Goal: Find contact information: Find contact information

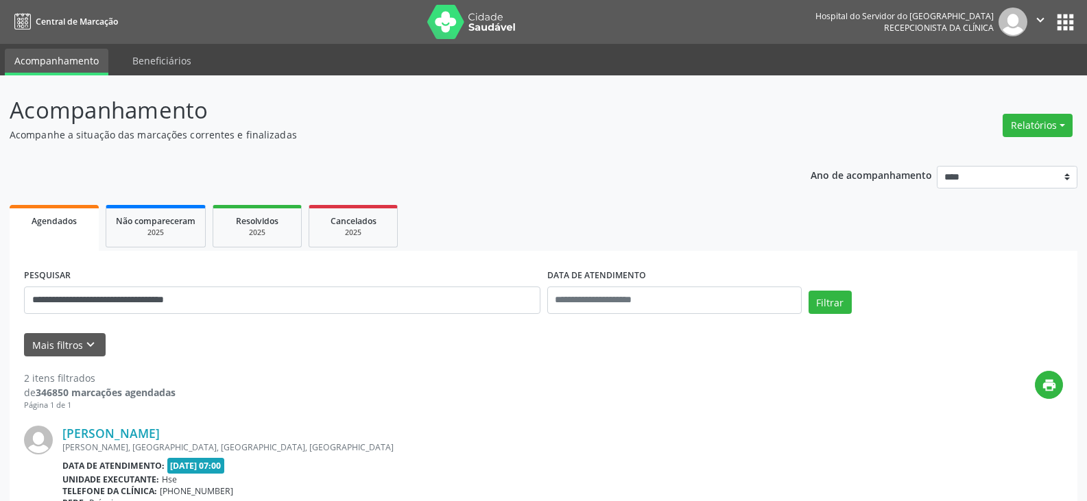
scroll to position [206, 0]
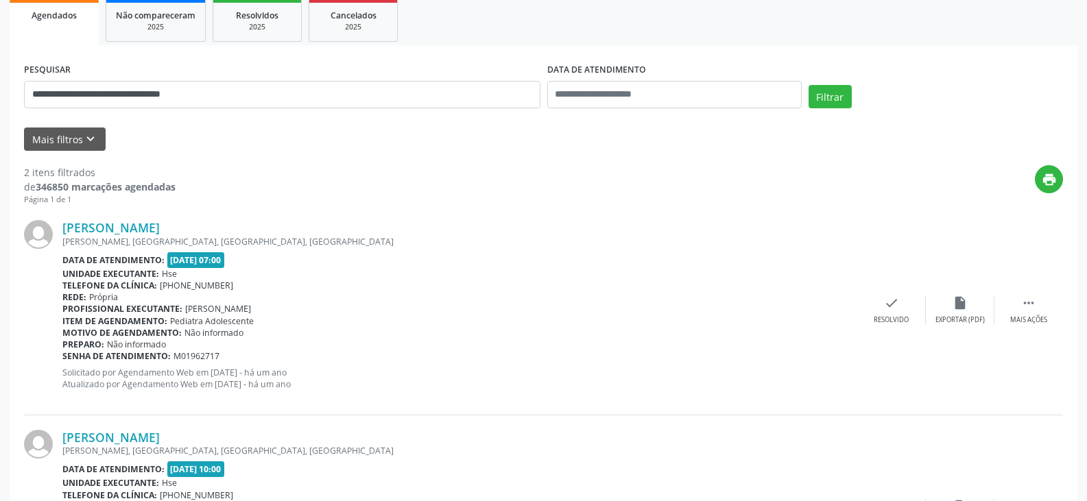
type input "**********"
click at [808, 85] on button "Filtrar" at bounding box center [829, 96] width 43 height 23
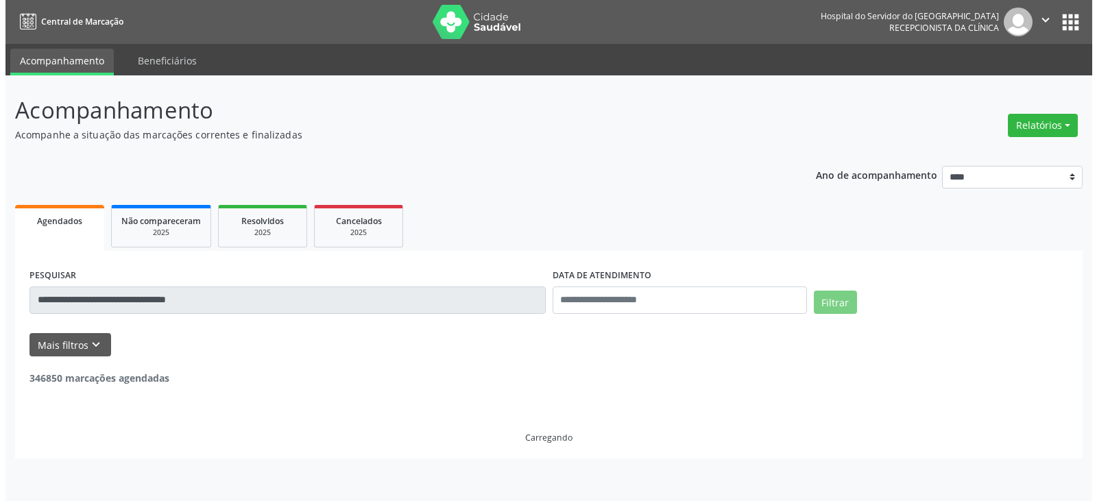
scroll to position [0, 0]
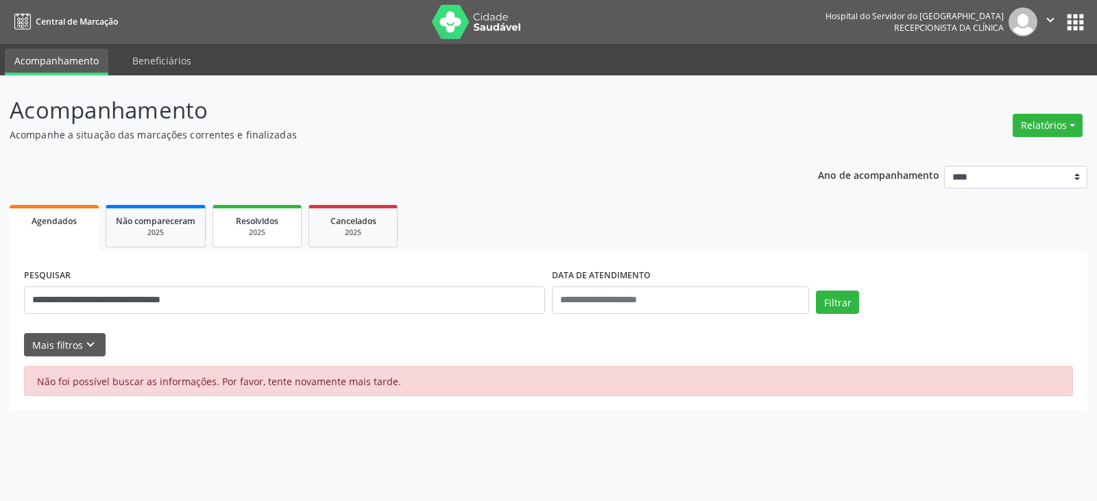
click at [243, 214] on div "Resolvidos" at bounding box center [257, 220] width 69 height 14
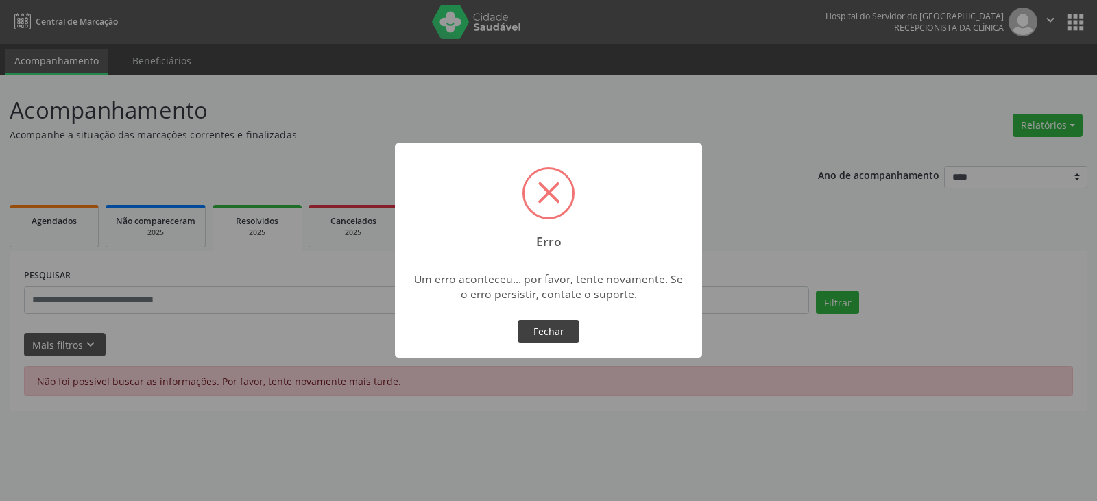
click at [543, 331] on button "Fechar" at bounding box center [549, 331] width 62 height 23
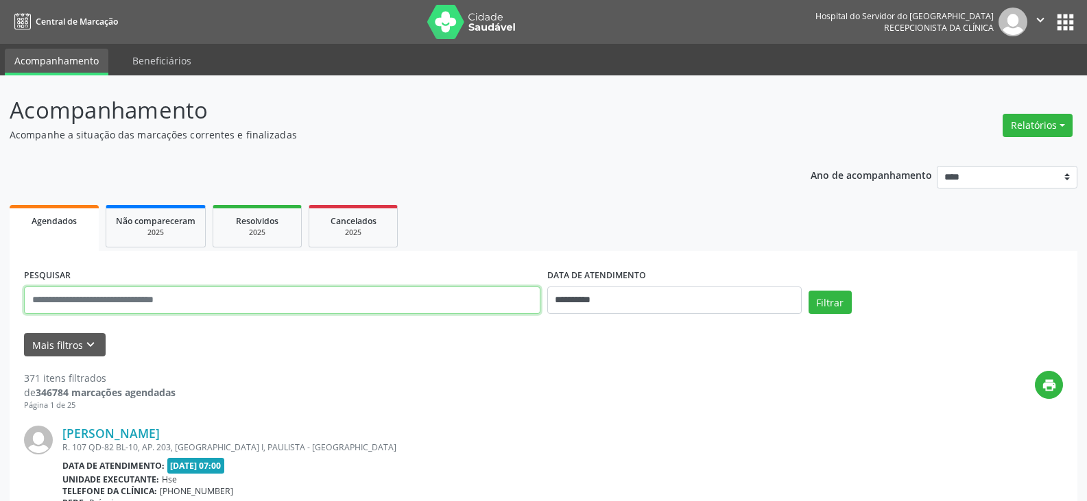
click at [278, 300] on input "text" at bounding box center [282, 300] width 516 height 27
paste input "**********"
type input "**********"
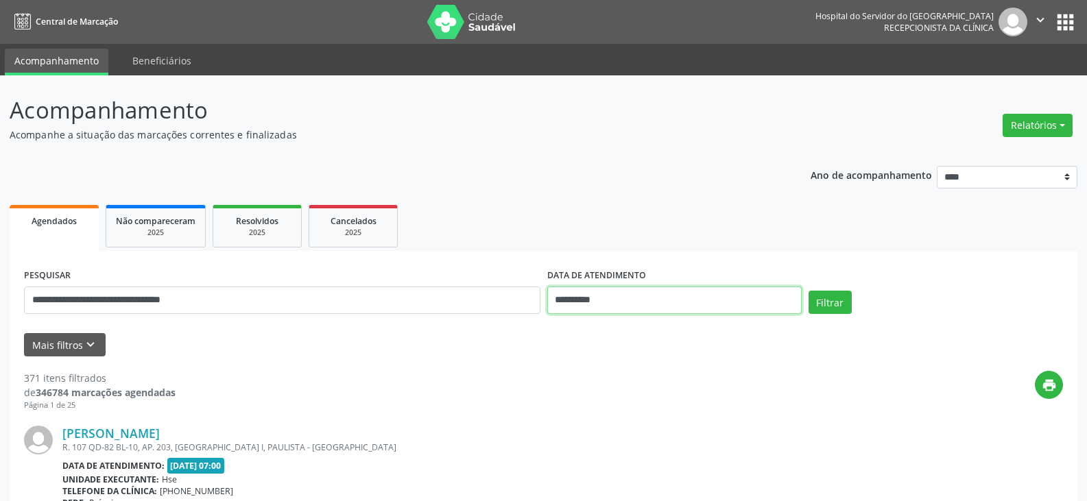
click at [720, 297] on input "**********" at bounding box center [674, 300] width 254 height 27
click at [808, 291] on button "Filtrar" at bounding box center [829, 302] width 43 height 23
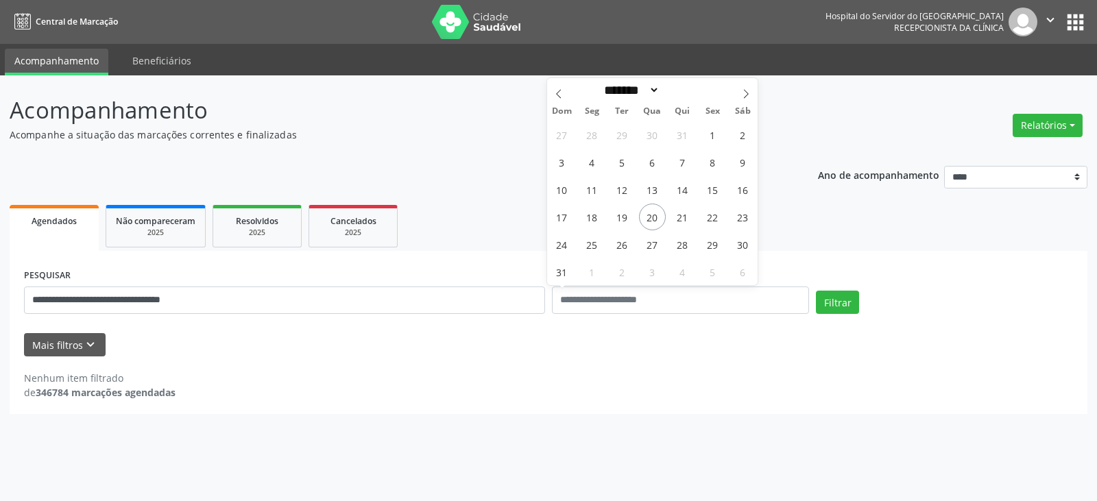
click at [237, 437] on div "**********" at bounding box center [548, 288] width 1097 height 426
click at [258, 230] on div "2025" at bounding box center [257, 233] width 69 height 10
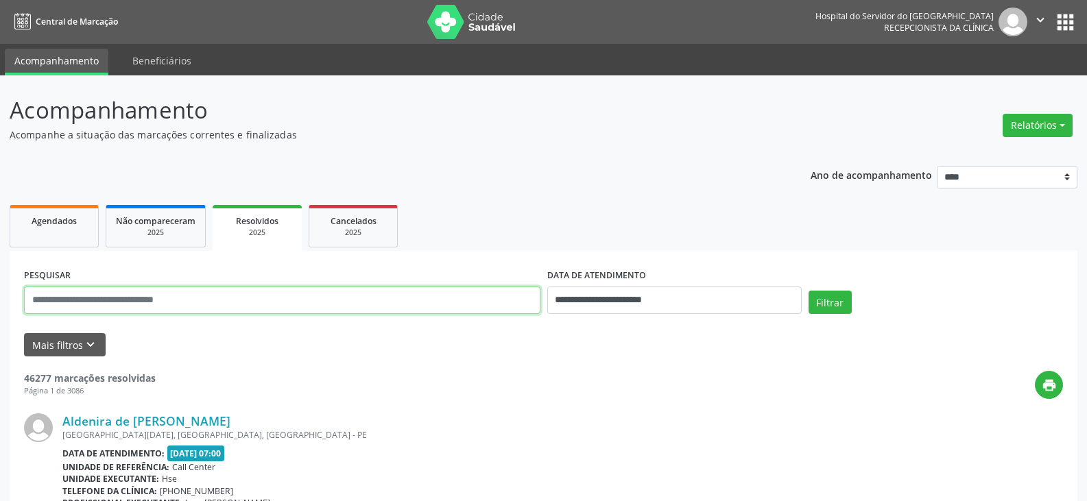
click at [224, 301] on input "text" at bounding box center [282, 300] width 516 height 27
paste input "**********"
type input "**********"
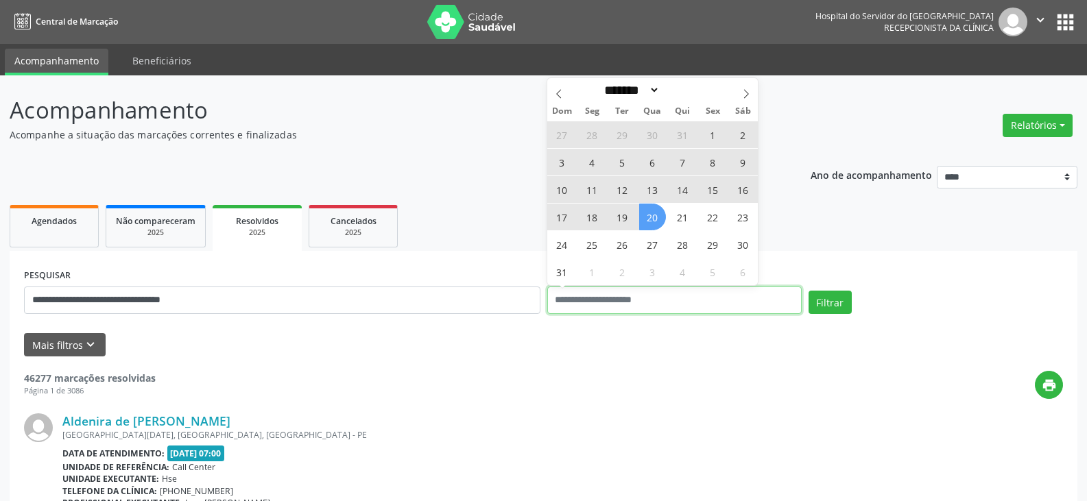
select select "*"
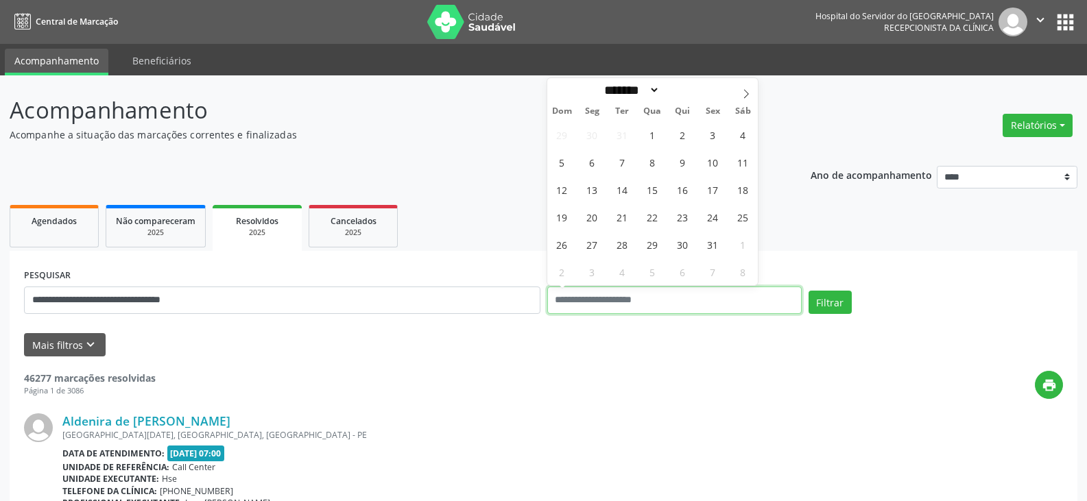
click at [808, 291] on button "Filtrar" at bounding box center [829, 302] width 43 height 23
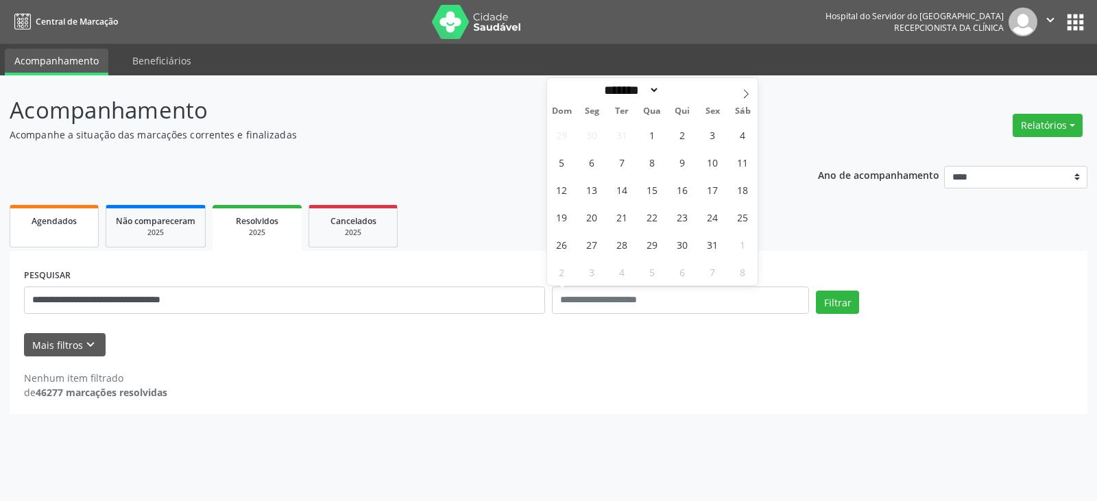
click at [78, 221] on div "Agendados" at bounding box center [54, 220] width 69 height 14
click at [263, 223] on span "Resolvidos" at bounding box center [257, 221] width 43 height 12
click at [73, 226] on span "Agendados" at bounding box center [54, 221] width 45 height 12
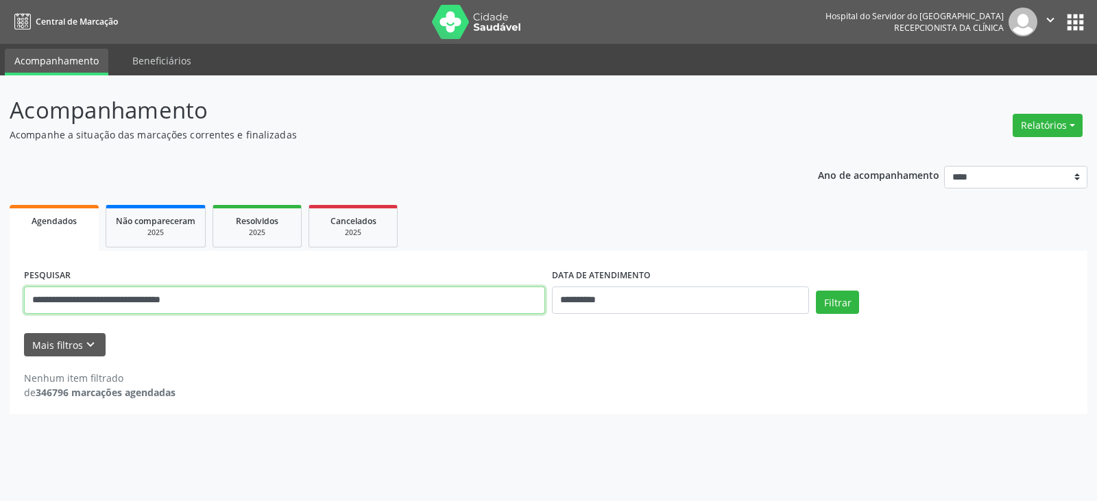
click at [255, 296] on input "**********" at bounding box center [284, 300] width 521 height 27
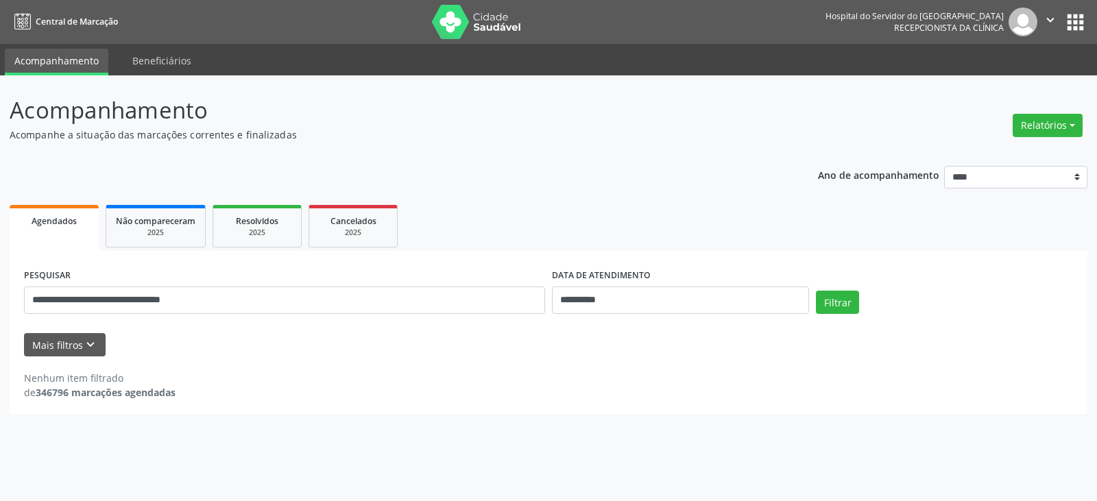
click at [287, 348] on div "Mais filtros keyboard_arrow_down" at bounding box center [549, 345] width 1056 height 24
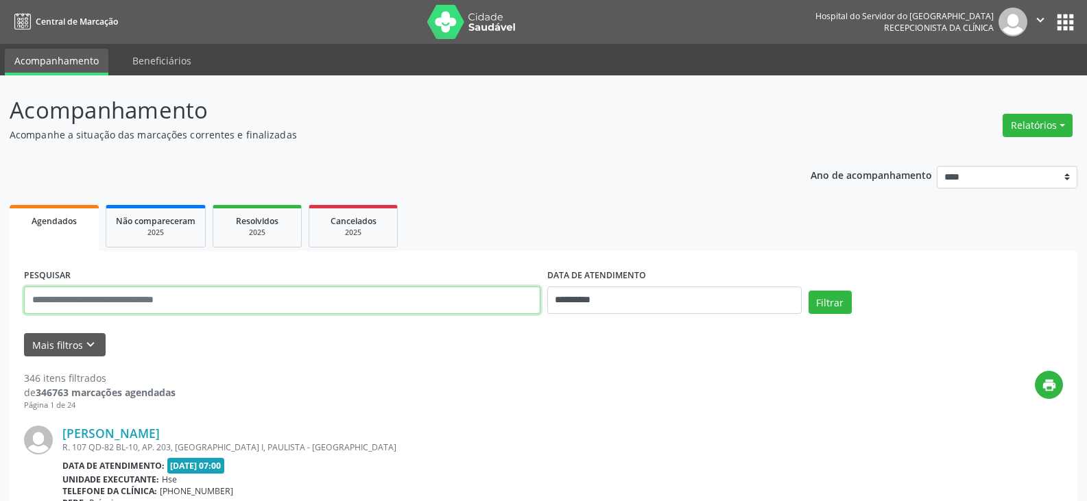
click at [279, 303] on input "text" at bounding box center [282, 300] width 516 height 27
type input "**********"
click at [808, 291] on button "Filtrar" at bounding box center [829, 302] width 43 height 23
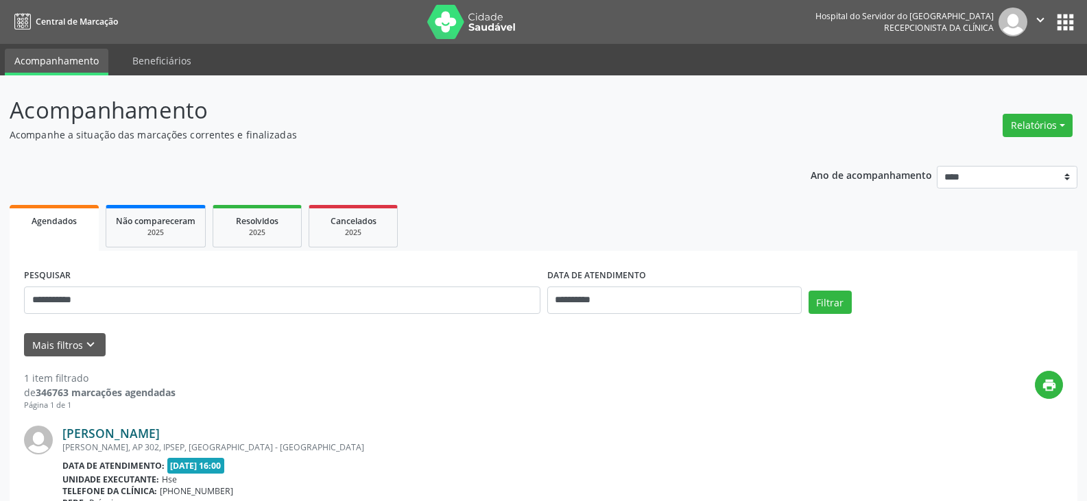
click at [82, 433] on link "[PERSON_NAME]" at bounding box center [110, 433] width 97 height 15
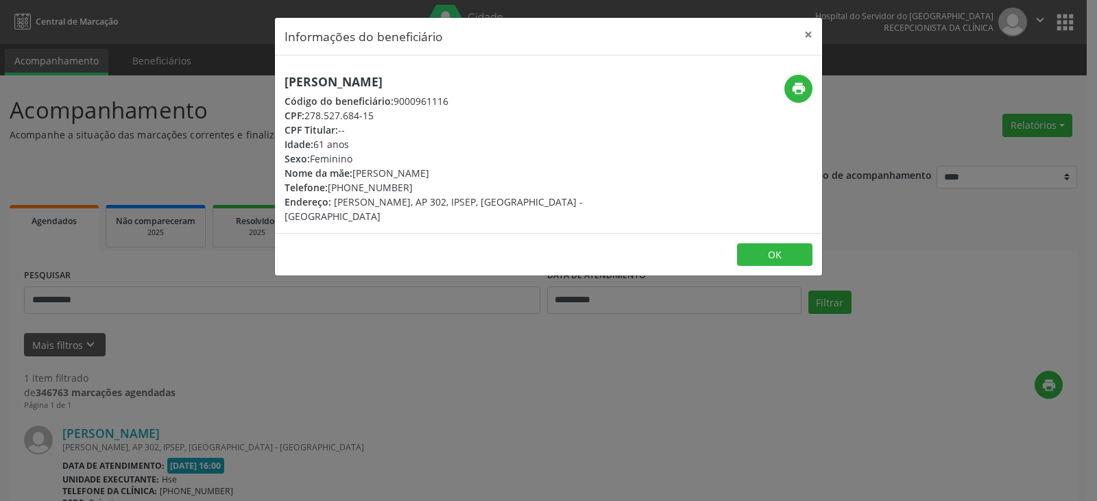
drag, startPoint x: 518, startPoint y: 81, endPoint x: 283, endPoint y: 86, distance: 235.3
click at [283, 86] on div "[PERSON_NAME] Código do beneficiário: 9000961116 CPF: 278.527.684-15 CPF Titula…" at bounding box center [457, 149] width 365 height 149
copy h5 "[PERSON_NAME]"
click at [782, 84] on div "print" at bounding box center [730, 89] width 163 height 28
click at [792, 85] on icon "print" at bounding box center [798, 88] width 15 height 15
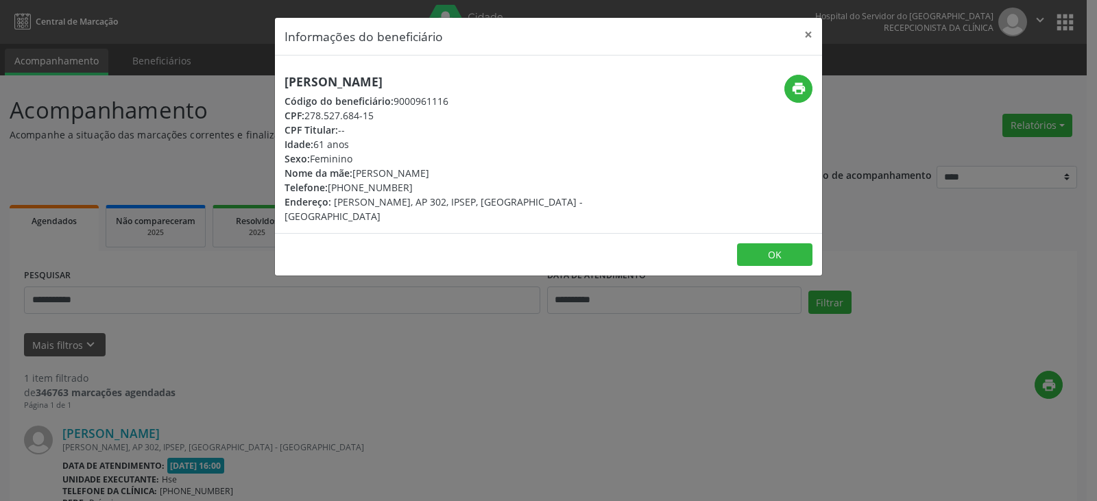
drag, startPoint x: 349, startPoint y: 184, endPoint x: 435, endPoint y: 183, distance: 86.4
click at [435, 183] on div "Telefone: [PHONE_NUMBER]" at bounding box center [458, 187] width 346 height 14
copy div "98606-9722"
click at [815, 34] on button "×" at bounding box center [808, 35] width 27 height 34
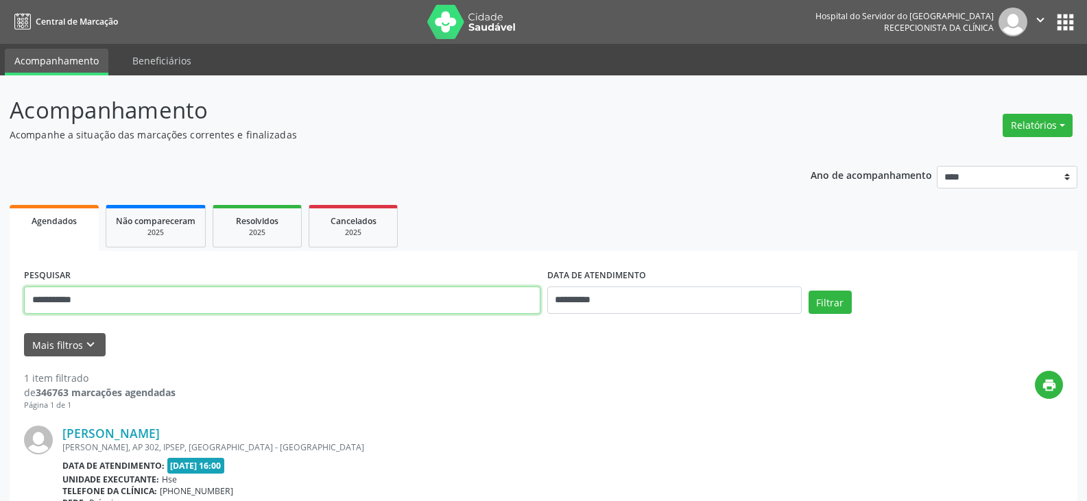
drag, startPoint x: 236, startPoint y: 303, endPoint x: 0, endPoint y: 317, distance: 236.3
click at [0, 317] on div "**********" at bounding box center [543, 359] width 1087 height 569
type input "**********"
click at [808, 291] on button "Filtrar" at bounding box center [829, 302] width 43 height 23
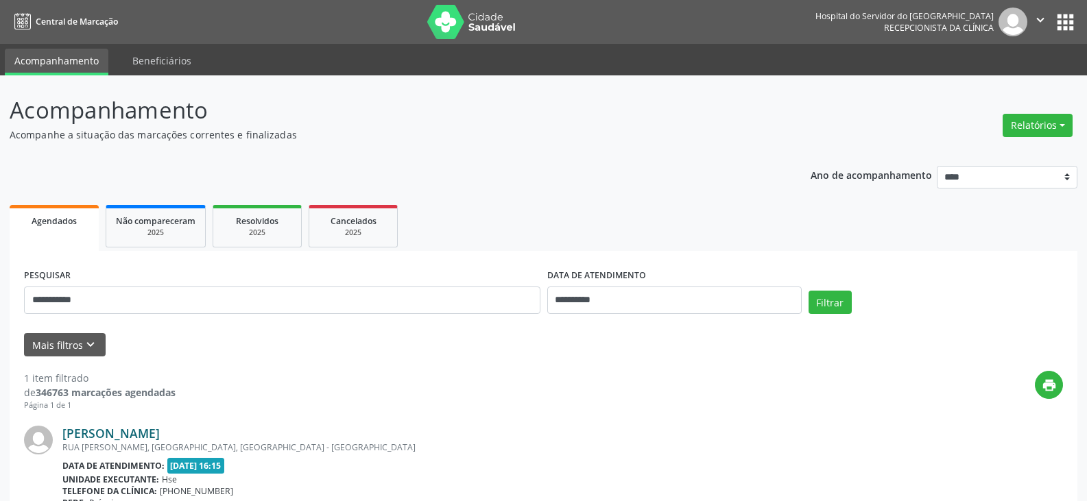
click at [160, 426] on link "[PERSON_NAME]" at bounding box center [110, 433] width 97 height 15
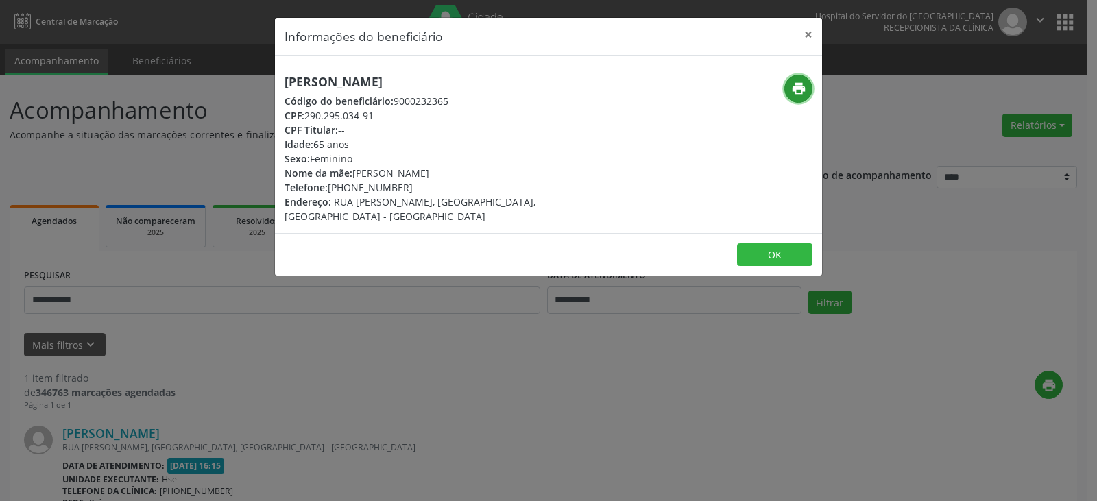
click at [791, 95] on icon "print" at bounding box center [798, 88] width 15 height 15
drag, startPoint x: 351, startPoint y: 185, endPoint x: 445, endPoint y: 183, distance: 94.0
click at [445, 183] on div "Telefone: [PHONE_NUMBER]" at bounding box center [458, 187] width 346 height 14
copy div "98814-8573"
click at [811, 36] on button "×" at bounding box center [808, 35] width 27 height 34
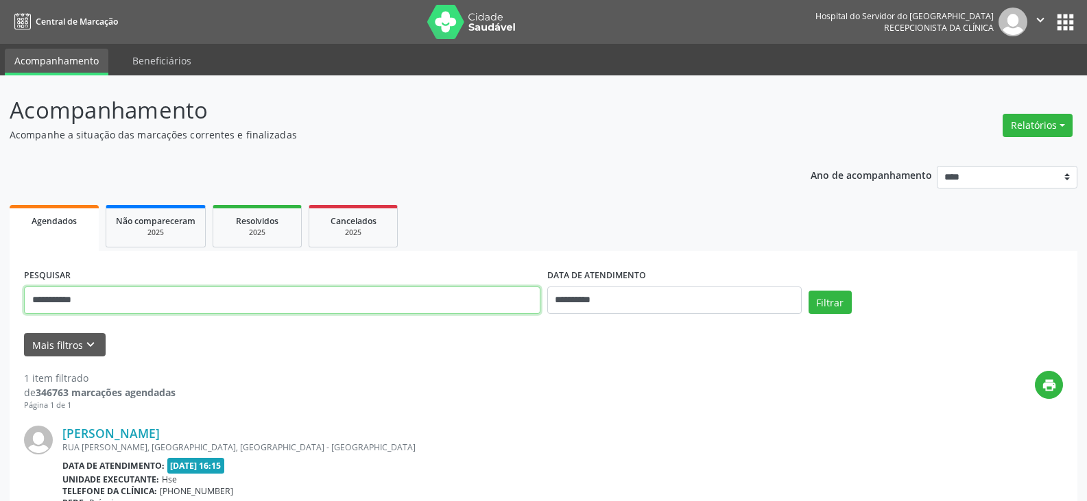
drag, startPoint x: 281, startPoint y: 311, endPoint x: 0, endPoint y: 298, distance: 281.4
click at [0, 308] on div "**********" at bounding box center [543, 359] width 1087 height 569
type input "**********"
click at [808, 291] on button "Filtrar" at bounding box center [829, 302] width 43 height 23
drag, startPoint x: 215, startPoint y: 300, endPoint x: 0, endPoint y: 299, distance: 214.6
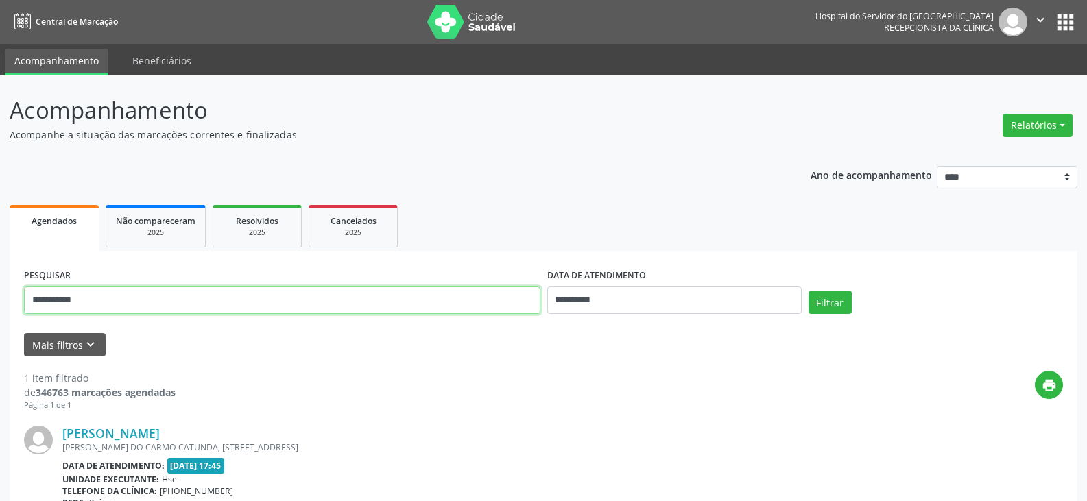
click at [0, 299] on div "**********" at bounding box center [543, 359] width 1087 height 569
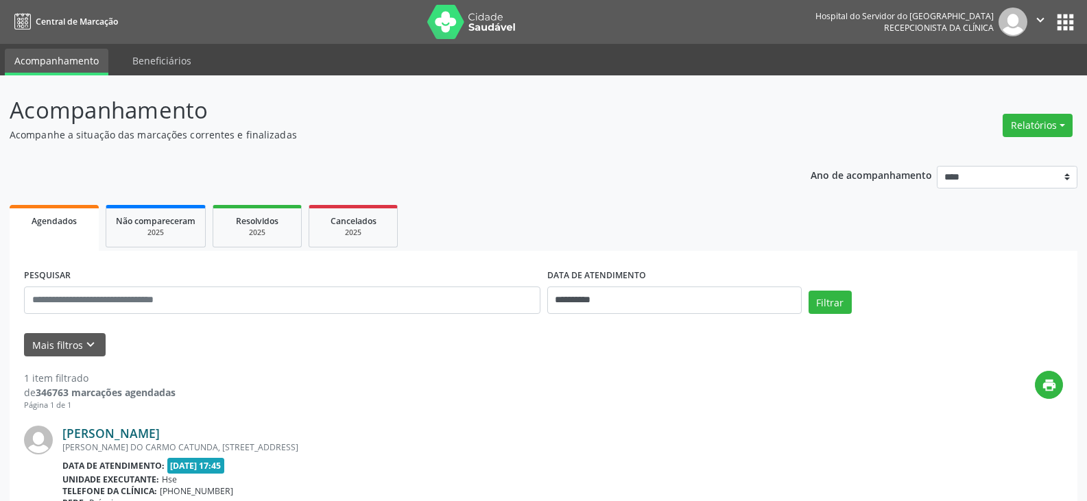
click at [160, 435] on link "[PERSON_NAME]" at bounding box center [110, 433] width 97 height 15
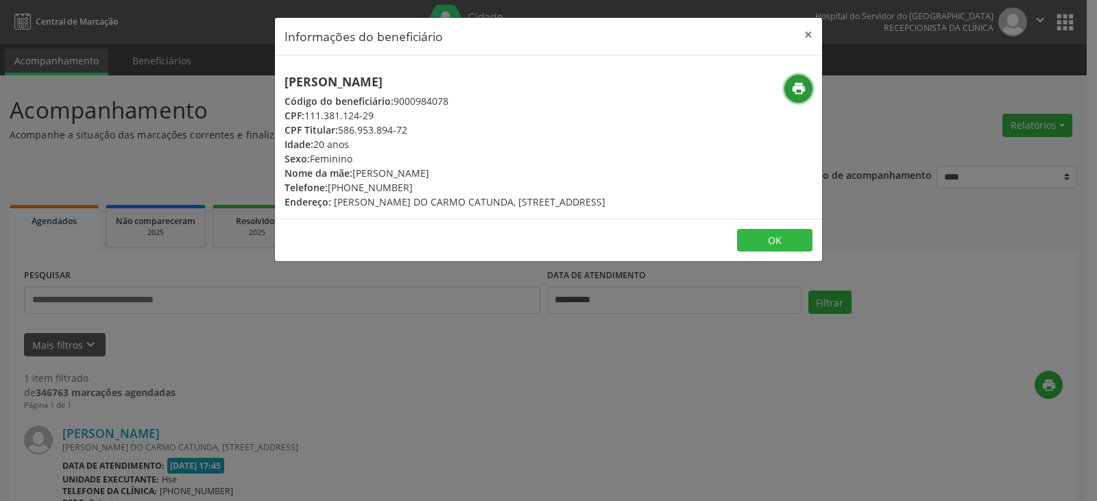
click at [795, 83] on icon "print" at bounding box center [798, 88] width 15 height 15
drag, startPoint x: 348, startPoint y: 188, endPoint x: 442, endPoint y: 190, distance: 94.0
click at [442, 190] on div "Telefone: [PHONE_NUMBER]" at bounding box center [445, 187] width 321 height 14
copy div "97119-1456"
drag, startPoint x: 341, startPoint y: 131, endPoint x: 453, endPoint y: 132, distance: 112.5
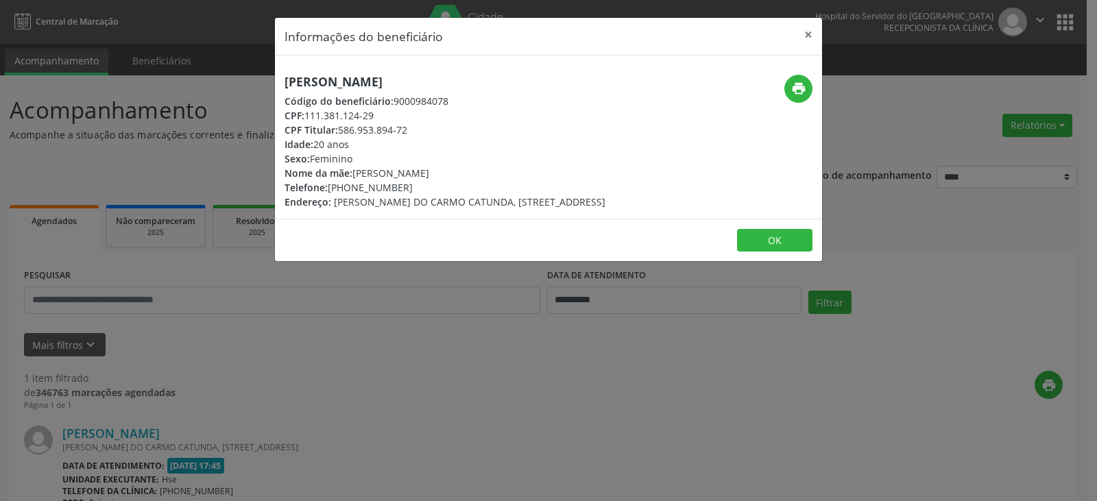
click at [453, 132] on div "CPF Titular: 586.953.894-72" at bounding box center [445, 130] width 321 height 14
copy div "586.953.894-72"
click at [815, 31] on button "×" at bounding box center [808, 35] width 27 height 34
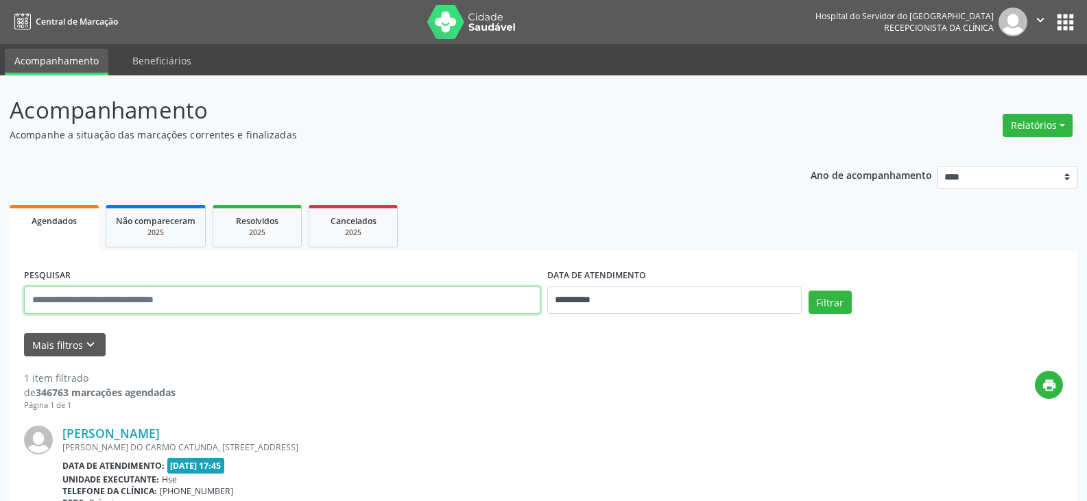
click at [345, 304] on input "text" at bounding box center [282, 300] width 516 height 27
paste input "**********"
type input "**********"
click at [808, 291] on button "Filtrar" at bounding box center [829, 302] width 43 height 23
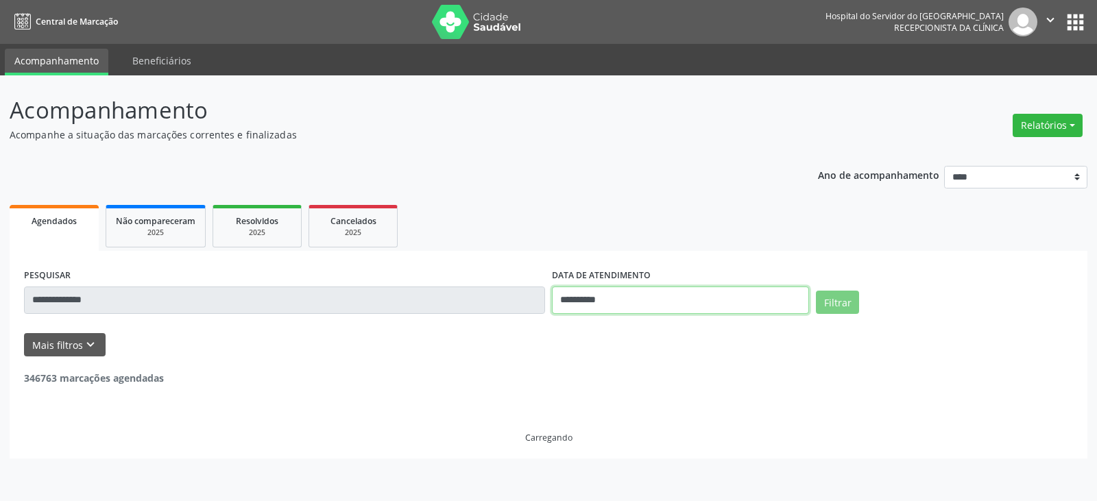
click at [623, 309] on input "**********" at bounding box center [680, 300] width 257 height 27
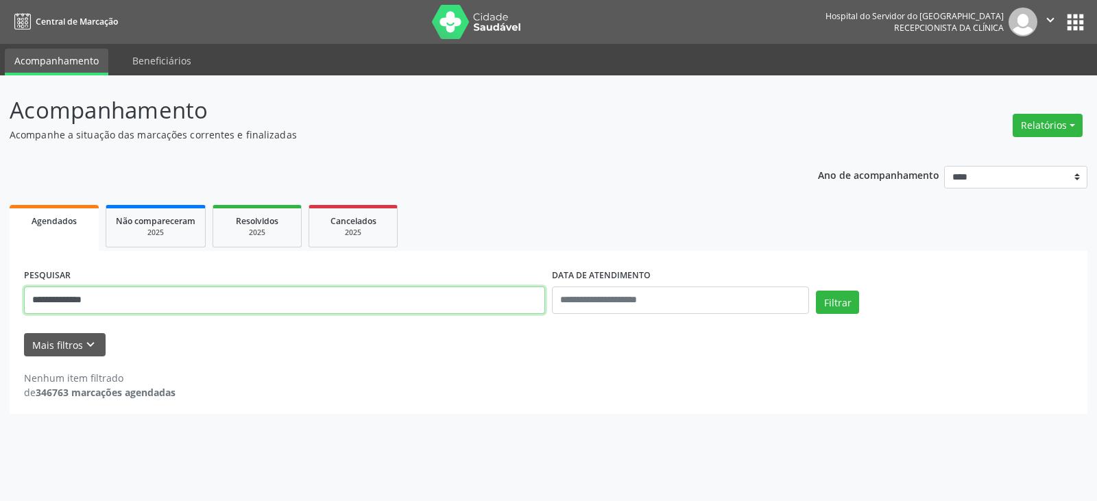
click at [493, 307] on input "**********" at bounding box center [284, 300] width 521 height 27
click at [816, 291] on button "Filtrar" at bounding box center [837, 302] width 43 height 23
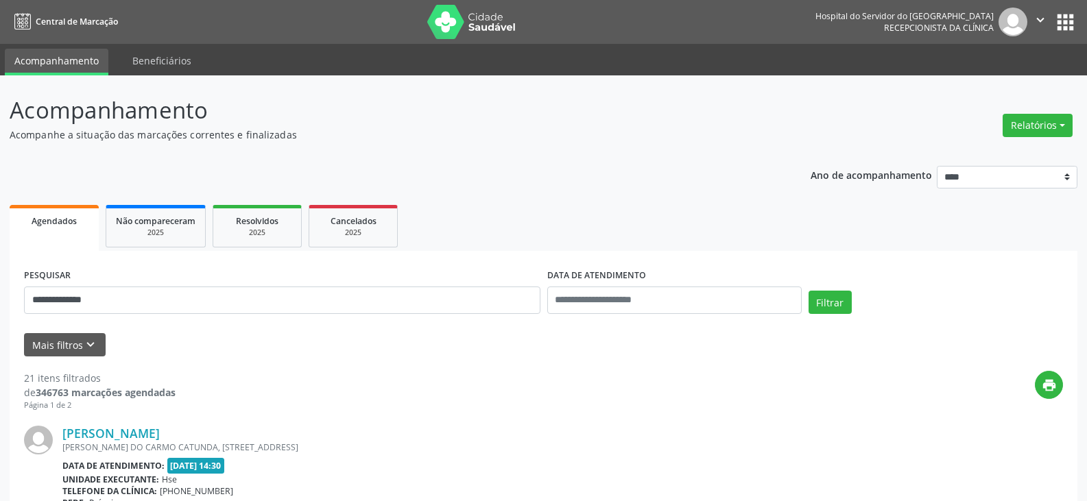
click at [160, 431] on link "[PERSON_NAME]" at bounding box center [110, 433] width 97 height 15
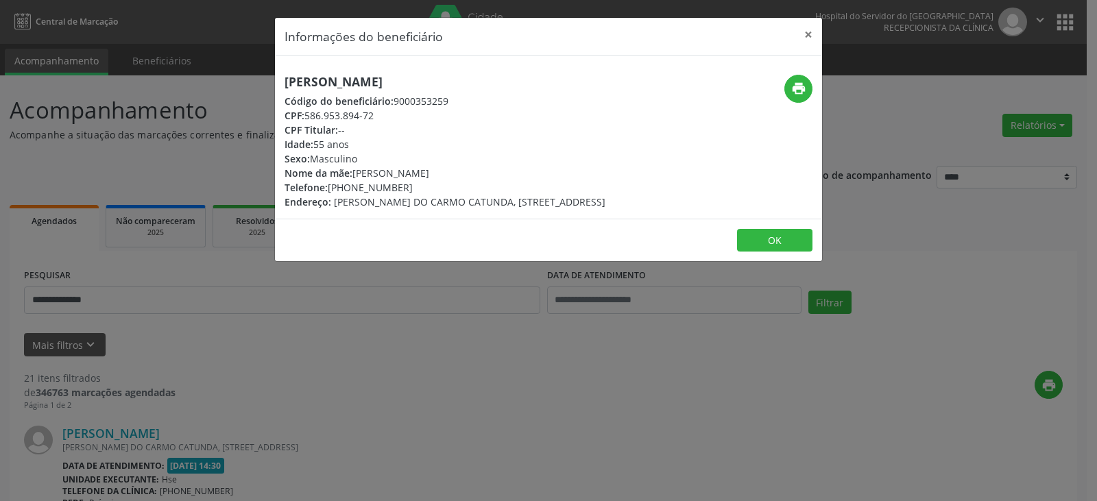
drag, startPoint x: 486, startPoint y: 90, endPoint x: 452, endPoint y: 99, distance: 35.4
click at [452, 99] on div "[PERSON_NAME] Código do beneficiário: 9000353259 CPF: 586.953.894-72 CPF Titula…" at bounding box center [445, 142] width 321 height 134
click at [484, 80] on h5 "[PERSON_NAME]" at bounding box center [445, 82] width 321 height 14
drag, startPoint x: 485, startPoint y: 82, endPoint x: 239, endPoint y: 85, distance: 246.9
click at [239, 85] on div "Informações do beneficiário × [PERSON_NAME] de Lira Código do beneficiário: 900…" at bounding box center [548, 250] width 1097 height 501
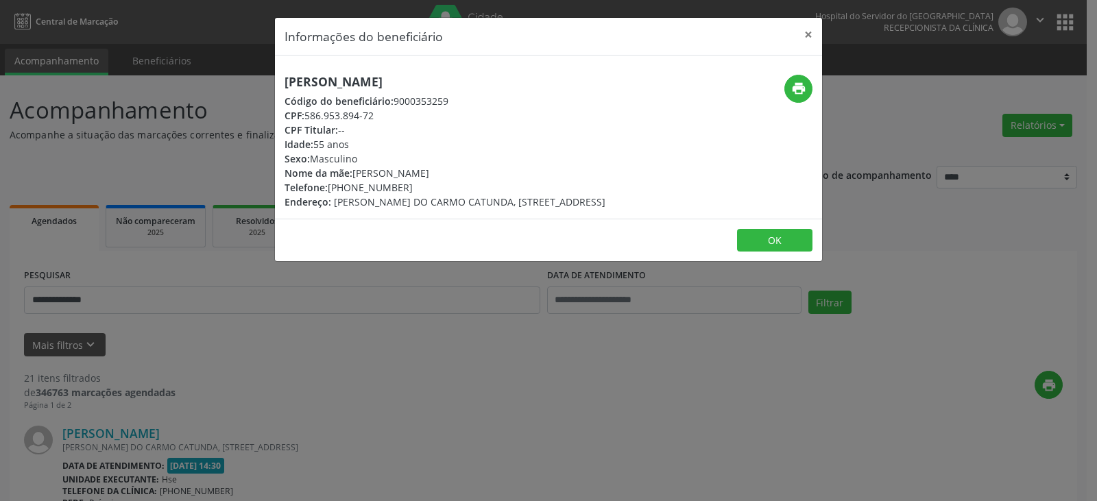
copy h5 "[PERSON_NAME]"
click at [810, 34] on button "×" at bounding box center [808, 35] width 27 height 34
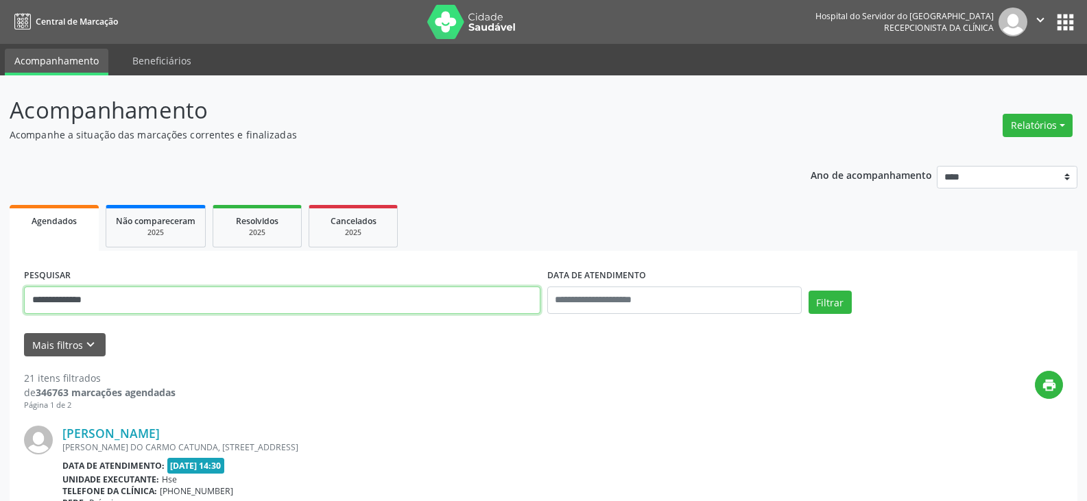
drag, startPoint x: 309, startPoint y: 299, endPoint x: 14, endPoint y: 299, distance: 294.9
click at [359, 298] on input "text" at bounding box center [282, 300] width 516 height 27
type input "**********"
click at [808, 291] on button "Filtrar" at bounding box center [829, 302] width 43 height 23
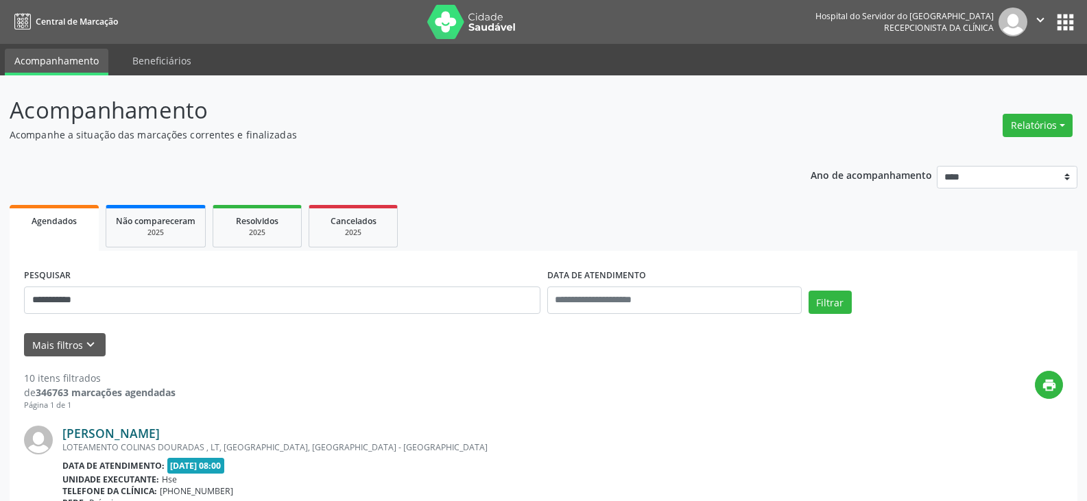
click at [160, 437] on link "[PERSON_NAME]" at bounding box center [110, 433] width 97 height 15
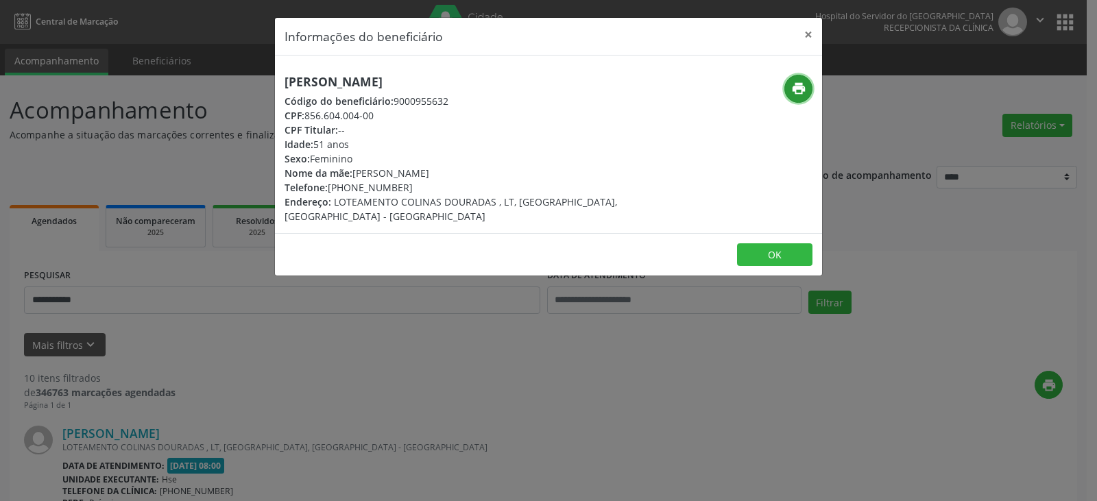
click at [804, 82] on icon "print" at bounding box center [798, 88] width 15 height 15
drag, startPoint x: 350, startPoint y: 191, endPoint x: 419, endPoint y: 183, distance: 69.7
click at [419, 183] on div "Telefone: [PHONE_NUMBER]" at bounding box center [458, 187] width 346 height 14
copy div "98334-6472"
click at [813, 32] on button "×" at bounding box center [808, 35] width 27 height 34
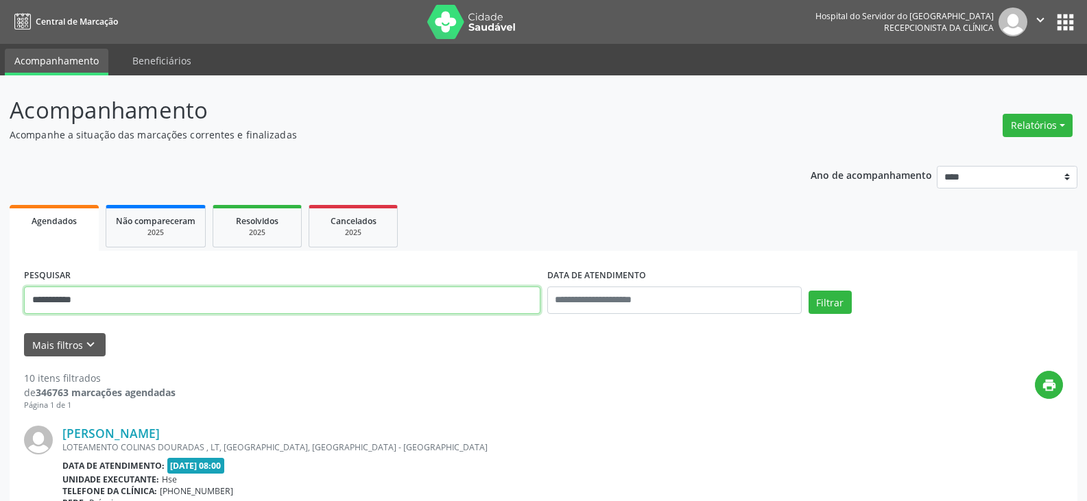
drag, startPoint x: 265, startPoint y: 294, endPoint x: 0, endPoint y: 293, distance: 265.4
type input "**********"
click at [808, 291] on button "Filtrar" at bounding box center [829, 302] width 43 height 23
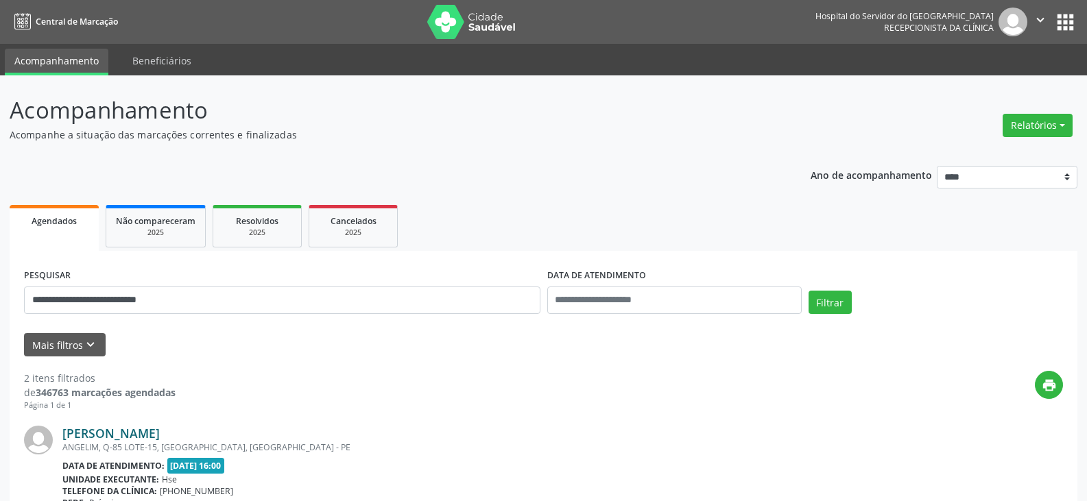
click at [108, 433] on link "[PERSON_NAME]" at bounding box center [110, 433] width 97 height 15
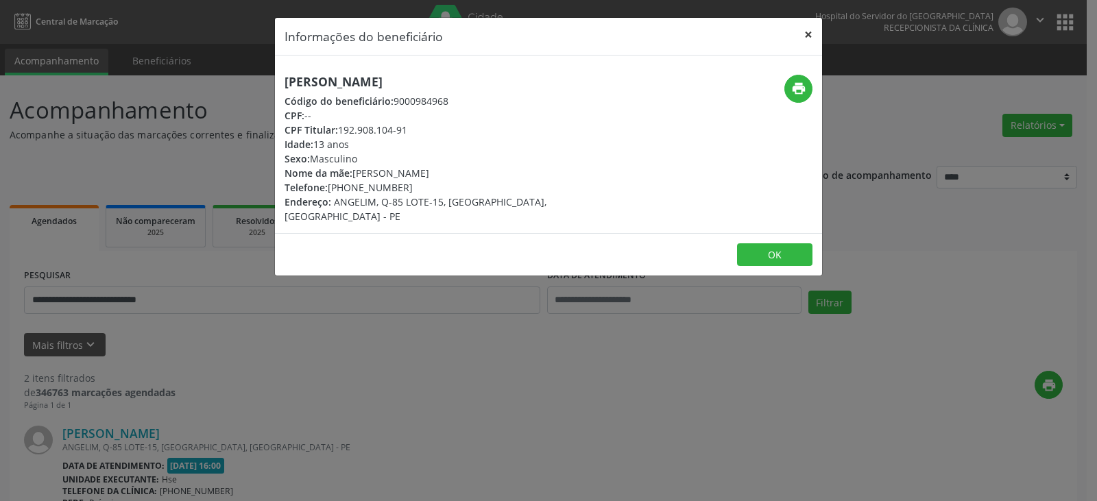
click at [802, 31] on button "×" at bounding box center [808, 35] width 27 height 34
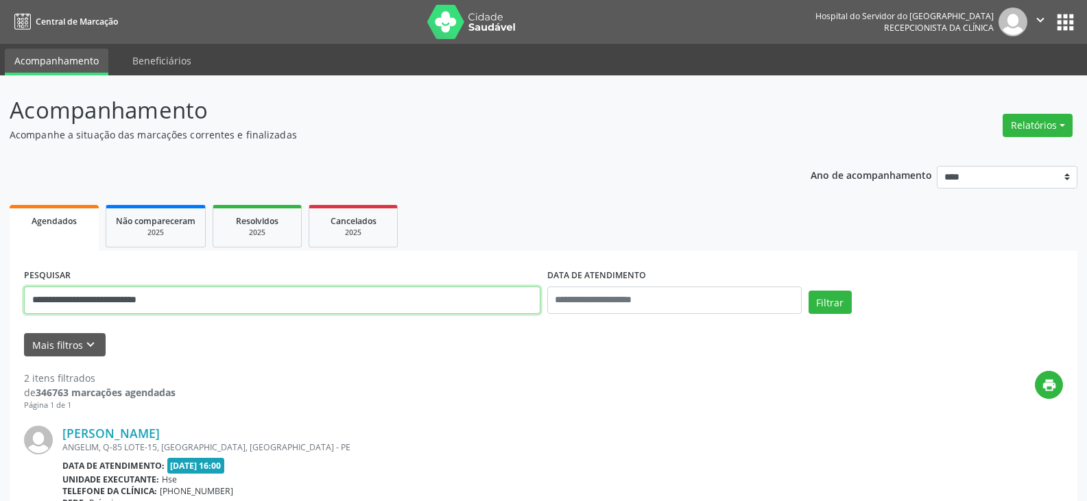
drag, startPoint x: 228, startPoint y: 300, endPoint x: 0, endPoint y: 304, distance: 228.4
click at [0, 304] on div "**********" at bounding box center [543, 464] width 1087 height 778
click at [808, 291] on button "Filtrar" at bounding box center [829, 302] width 43 height 23
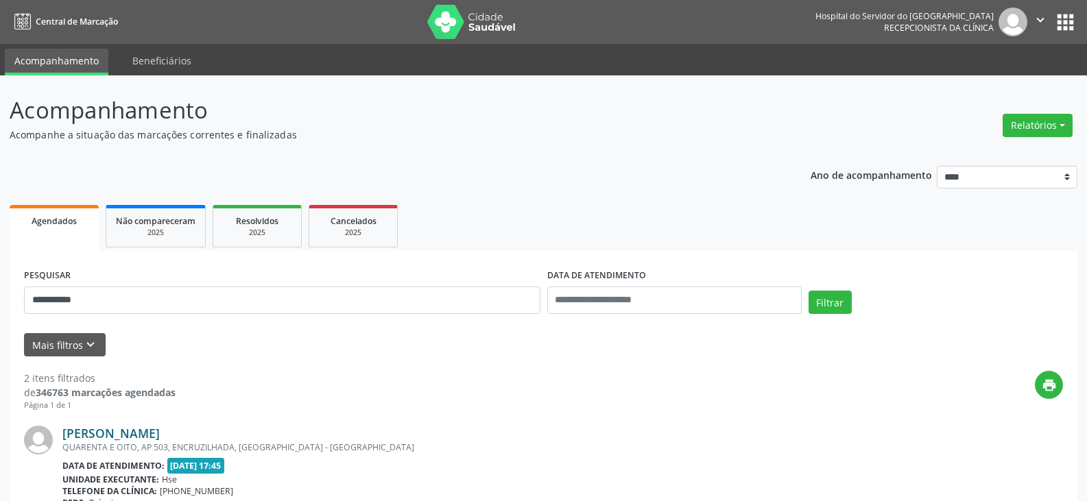
click at [121, 432] on link "[PERSON_NAME]" at bounding box center [110, 433] width 97 height 15
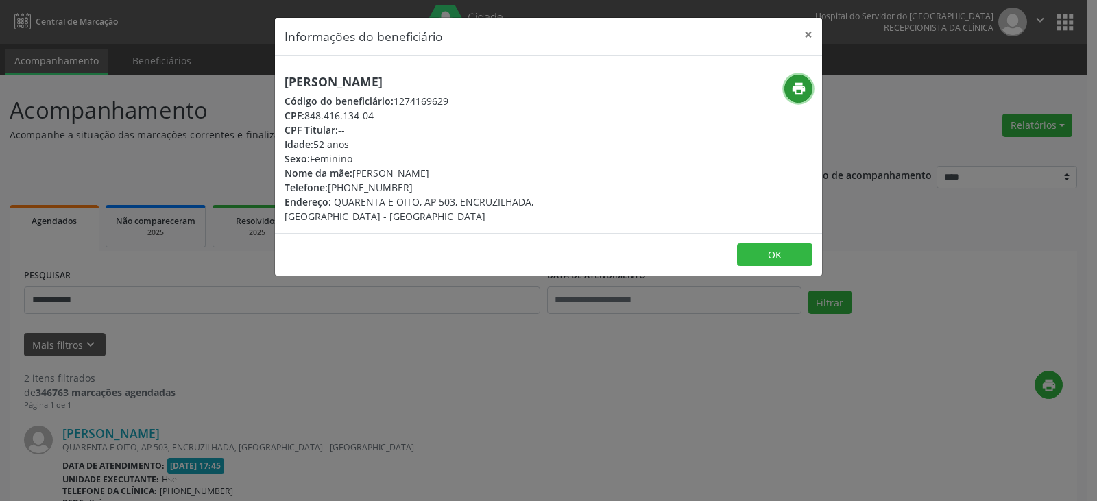
click at [808, 91] on button "print" at bounding box center [798, 89] width 28 height 28
drag, startPoint x: 350, startPoint y: 187, endPoint x: 419, endPoint y: 193, distance: 69.6
click at [419, 193] on div "Telefone: [PHONE_NUMBER]" at bounding box center [458, 187] width 346 height 14
copy div "98715-3012"
click at [803, 34] on button "×" at bounding box center [808, 35] width 27 height 34
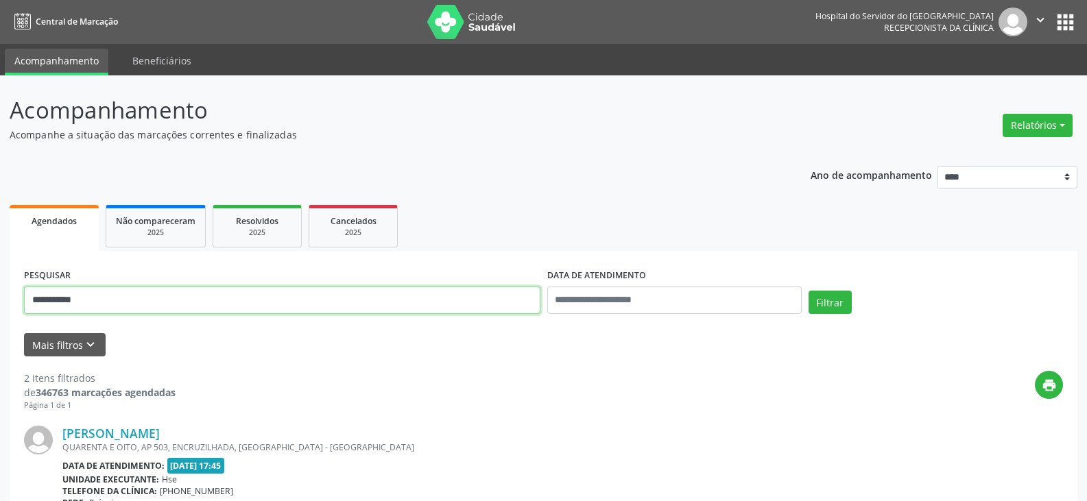
drag, startPoint x: 223, startPoint y: 300, endPoint x: 0, endPoint y: 336, distance: 225.7
click at [0, 336] on div "**********" at bounding box center [543, 464] width 1087 height 778
click at [808, 291] on button "Filtrar" at bounding box center [829, 302] width 43 height 23
drag, startPoint x: 185, startPoint y: 300, endPoint x: 0, endPoint y: 298, distance: 185.2
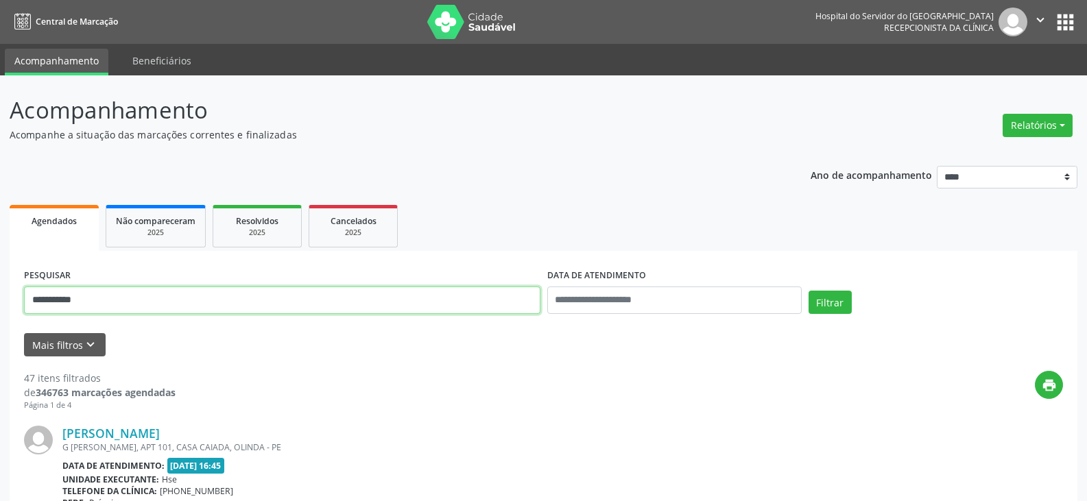
click at [808, 291] on button "Filtrar" at bounding box center [829, 302] width 43 height 23
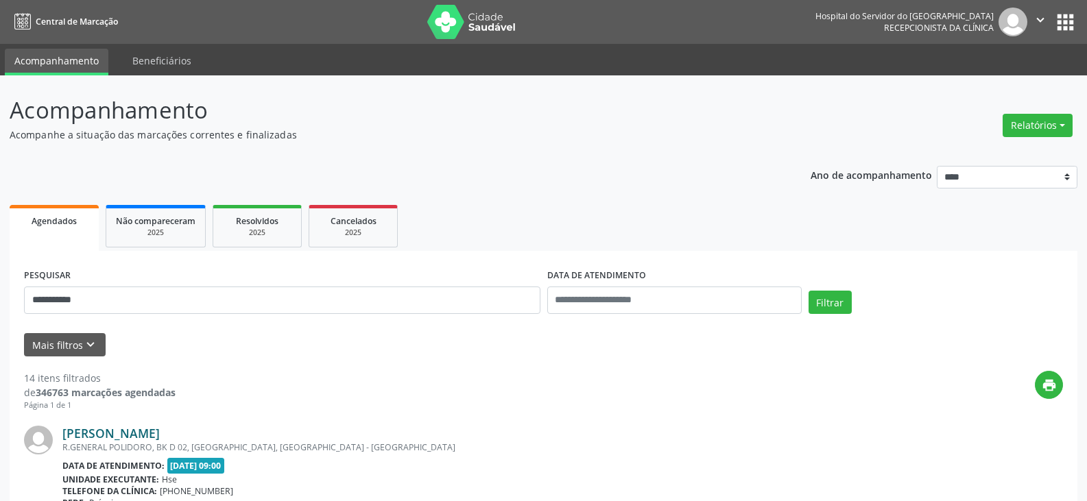
click at [142, 429] on link "[PERSON_NAME]" at bounding box center [110, 433] width 97 height 15
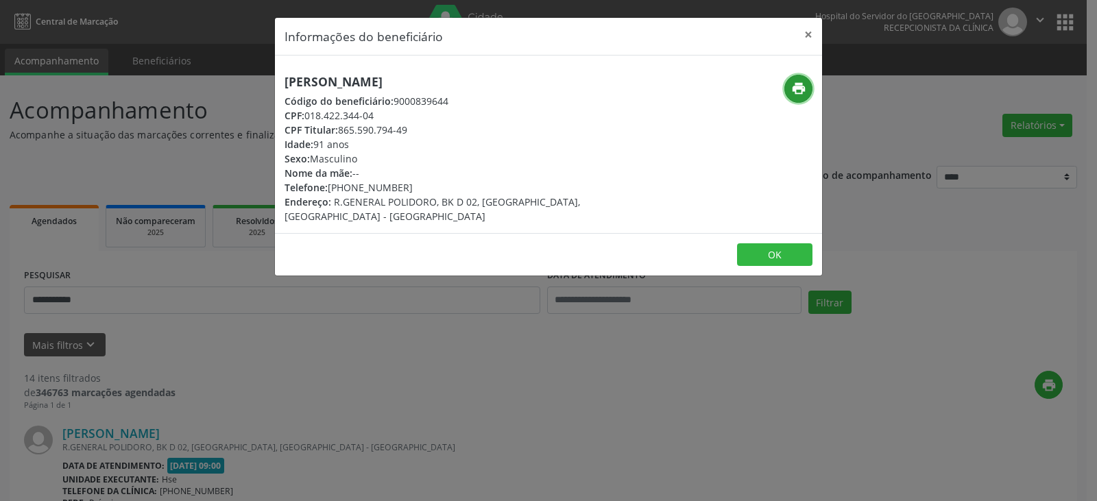
click at [804, 84] on icon "print" at bounding box center [798, 88] width 15 height 15
drag, startPoint x: 348, startPoint y: 186, endPoint x: 443, endPoint y: 199, distance: 96.2
click at [443, 199] on div "[PERSON_NAME] Código do beneficiário: 9000839644 CPF: 018.422.344-04 CPF Titula…" at bounding box center [458, 149] width 346 height 149
click at [389, 190] on div "Telefone: [PHONE_NUMBER]" at bounding box center [458, 187] width 346 height 14
click at [350, 187] on div "Telefone: [PHONE_NUMBER]" at bounding box center [458, 187] width 346 height 14
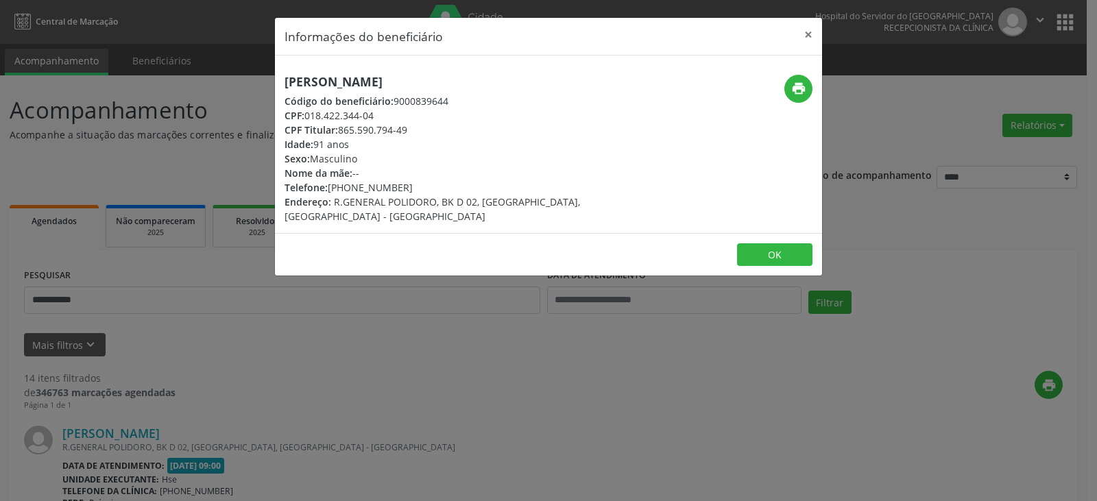
drag, startPoint x: 349, startPoint y: 189, endPoint x: 414, endPoint y: 189, distance: 65.1
click at [414, 189] on div "Telefone: [PHONE_NUMBER]" at bounding box center [458, 187] width 346 height 14
copy div "99816-9509"
drag, startPoint x: 340, startPoint y: 127, endPoint x: 433, endPoint y: 135, distance: 92.9
click at [433, 135] on div "CPF Titular: 865.590.794-49" at bounding box center [458, 130] width 346 height 14
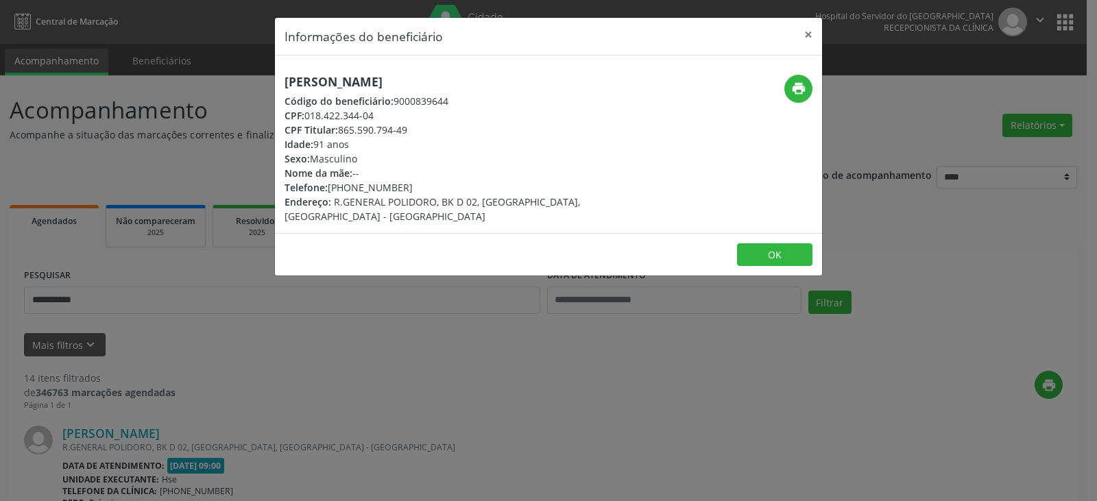
copy div "865.590.794-49"
click at [800, 31] on button "×" at bounding box center [808, 35] width 27 height 34
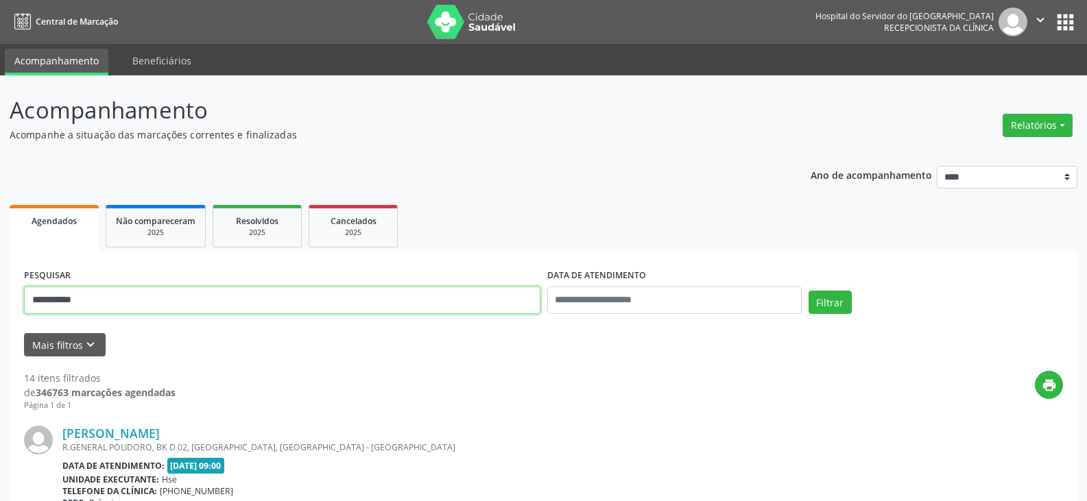
drag, startPoint x: 180, startPoint y: 307, endPoint x: 0, endPoint y: 309, distance: 179.7
paste input "***"
type input "**********"
click at [808, 291] on button "Filtrar" at bounding box center [829, 302] width 43 height 23
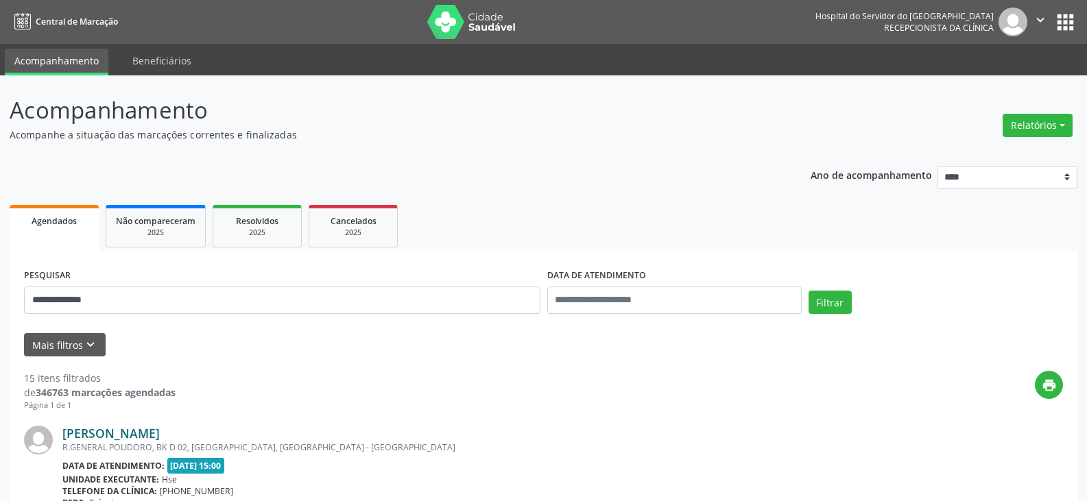
click at [112, 430] on link "[PERSON_NAME]" at bounding box center [110, 433] width 97 height 15
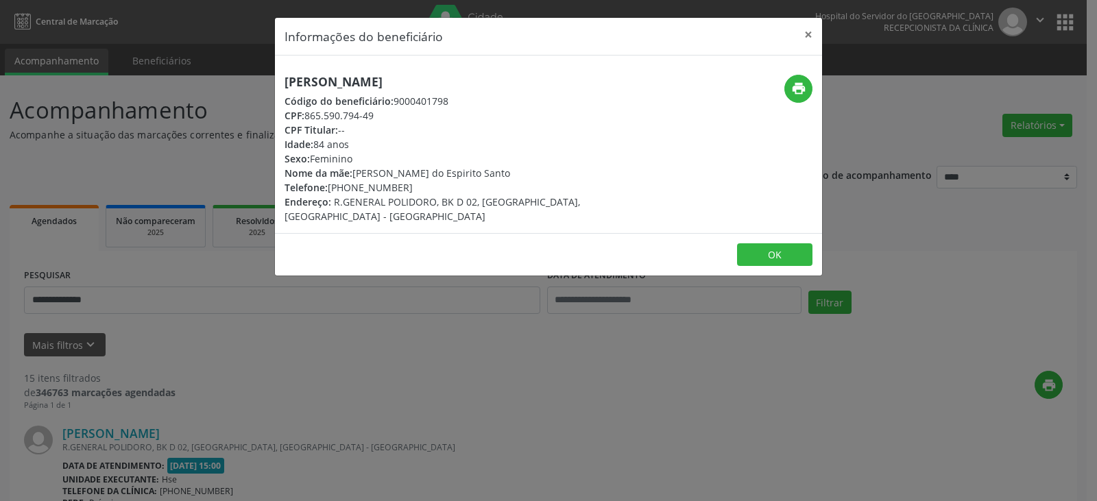
drag, startPoint x: 518, startPoint y: 82, endPoint x: 278, endPoint y: 82, distance: 240.0
click at [278, 82] on div "[PERSON_NAME] Código do beneficiário: 9000401798 CPF: 865.590.794-49 CPF Titula…" at bounding box center [457, 149] width 365 height 149
click at [789, 91] on button "print" at bounding box center [798, 89] width 28 height 28
click at [415, 69] on div "[PERSON_NAME] Código do beneficiário: 9000401798 CPF: 865.590.794-49 CPF Titula…" at bounding box center [548, 145] width 547 height 178
click at [509, 87] on h5 "[PERSON_NAME]" at bounding box center [458, 82] width 346 height 14
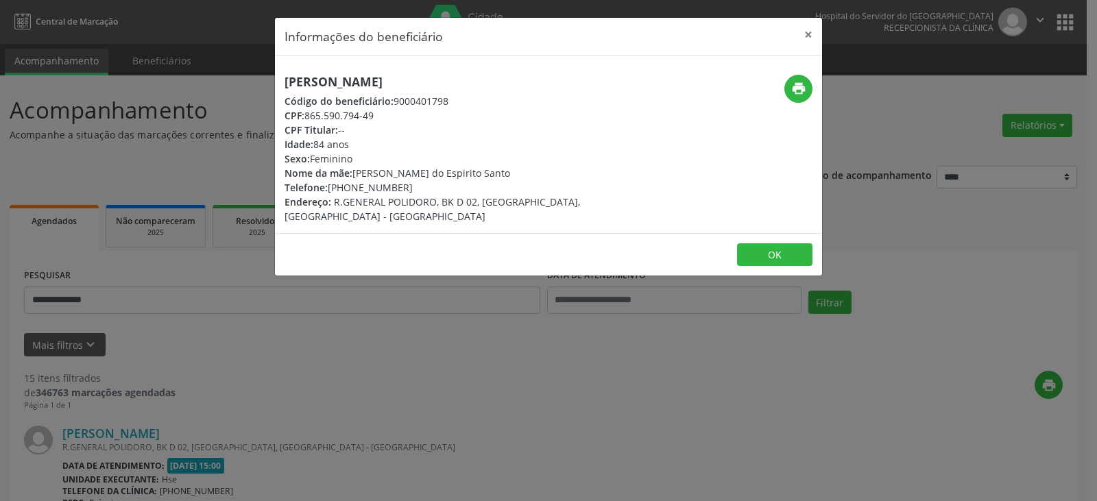
drag, startPoint x: 509, startPoint y: 82, endPoint x: 248, endPoint y: 60, distance: 262.9
click at [248, 60] on div "Informações do beneficiário × [PERSON_NAME] Código do beneficiário: 9000401798 …" at bounding box center [548, 250] width 1097 height 501
drag, startPoint x: 802, startPoint y: 32, endPoint x: 782, endPoint y: 45, distance: 24.2
click at [803, 32] on button "×" at bounding box center [808, 35] width 27 height 34
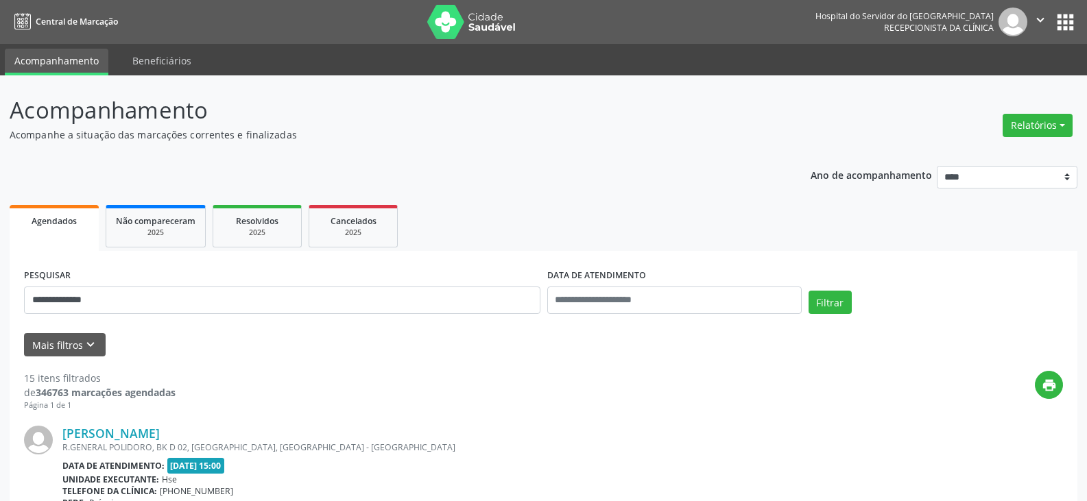
drag, startPoint x: 187, startPoint y: 275, endPoint x: 133, endPoint y: 283, distance: 54.1
click at [134, 282] on div "**********" at bounding box center [282, 294] width 523 height 58
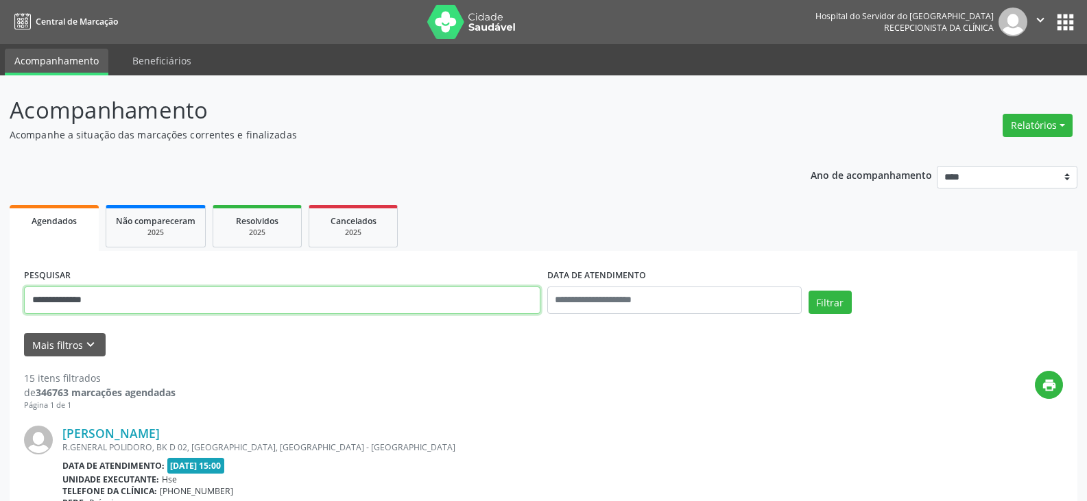
drag, startPoint x: 93, startPoint y: 304, endPoint x: 0, endPoint y: 315, distance: 93.9
click at [808, 291] on button "Filtrar" at bounding box center [829, 302] width 43 height 23
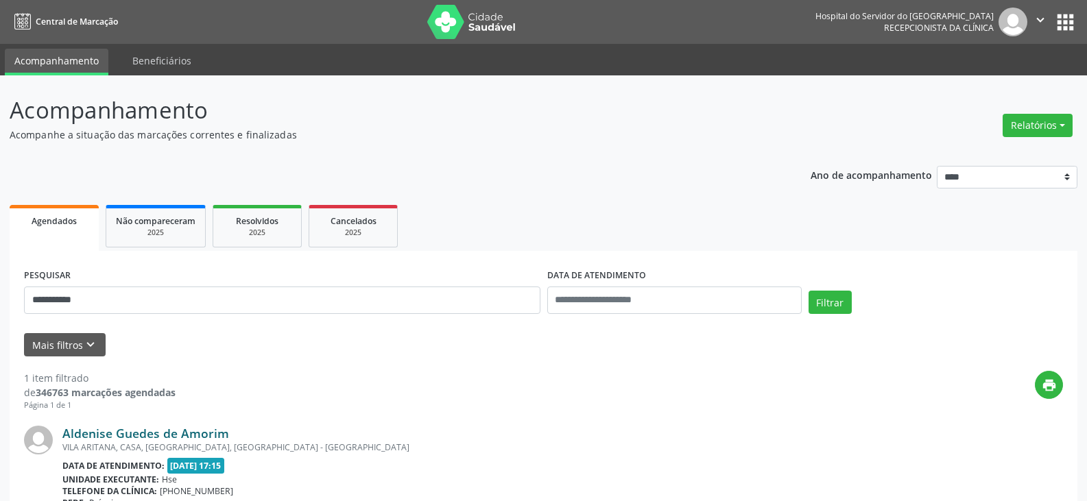
click at [187, 433] on link "Aldenise Guedes de Amorim" at bounding box center [145, 433] width 167 height 15
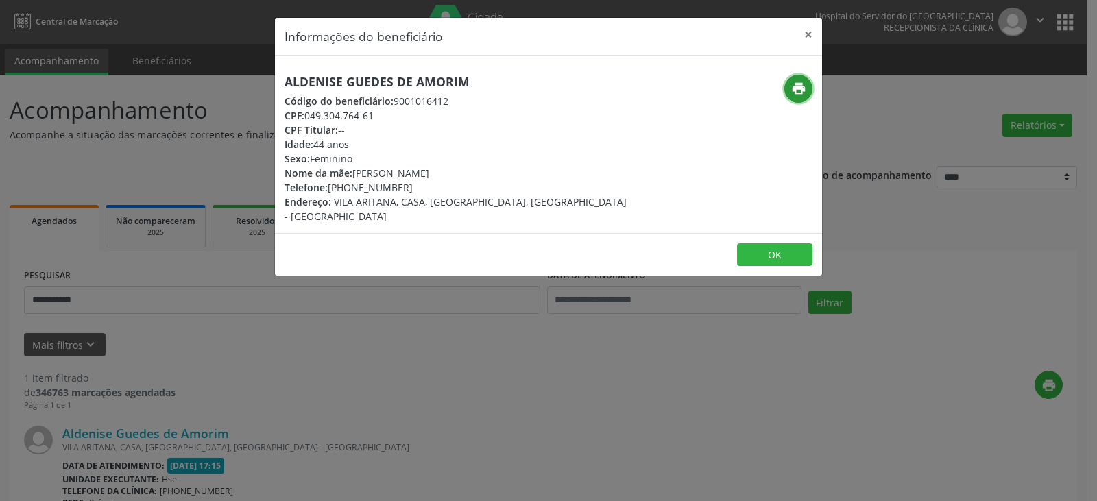
click at [800, 85] on icon "print" at bounding box center [798, 88] width 15 height 15
drag, startPoint x: 286, startPoint y: 78, endPoint x: 481, endPoint y: 83, distance: 194.8
click at [481, 83] on h5 "Aldenise Guedes de Amorim" at bounding box center [458, 82] width 346 height 14
drag, startPoint x: 349, startPoint y: 187, endPoint x: 428, endPoint y: 191, distance: 79.0
click at [428, 191] on div "Telefone: [PHONE_NUMBER]" at bounding box center [458, 187] width 346 height 14
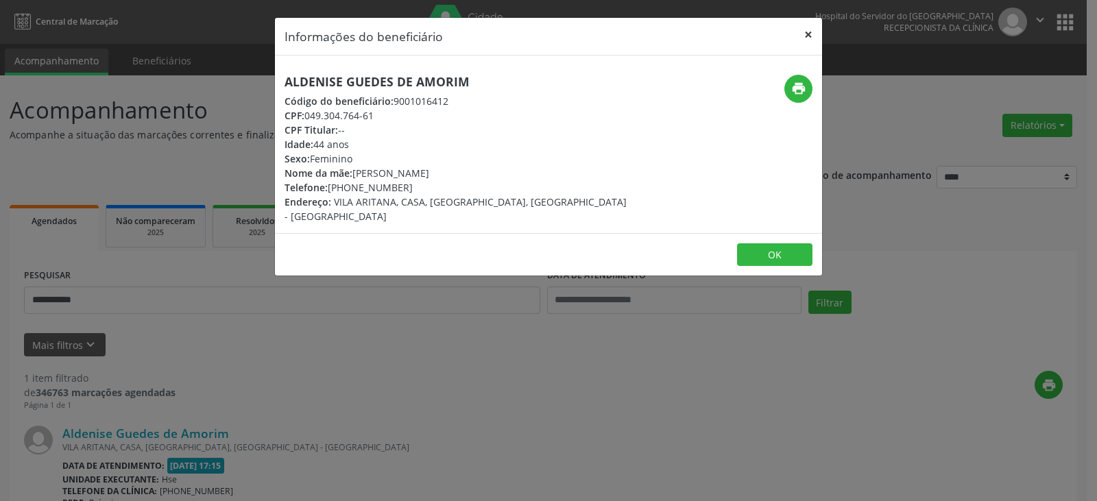
click at [810, 38] on button "×" at bounding box center [808, 35] width 27 height 34
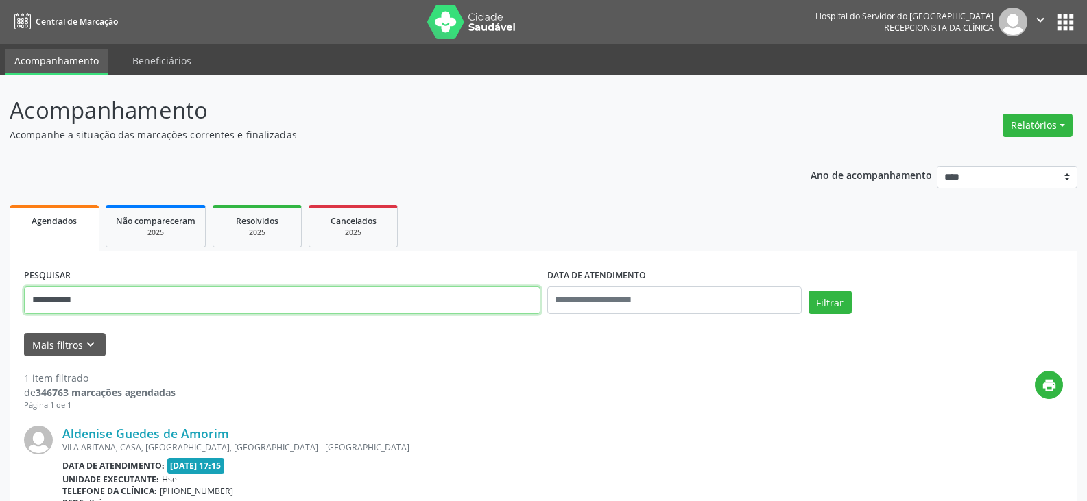
drag, startPoint x: 311, startPoint y: 302, endPoint x: 0, endPoint y: 337, distance: 313.4
click at [0, 337] on div "**********" at bounding box center [543, 359] width 1087 height 569
type input "**********"
click at [808, 291] on button "Filtrar" at bounding box center [829, 302] width 43 height 23
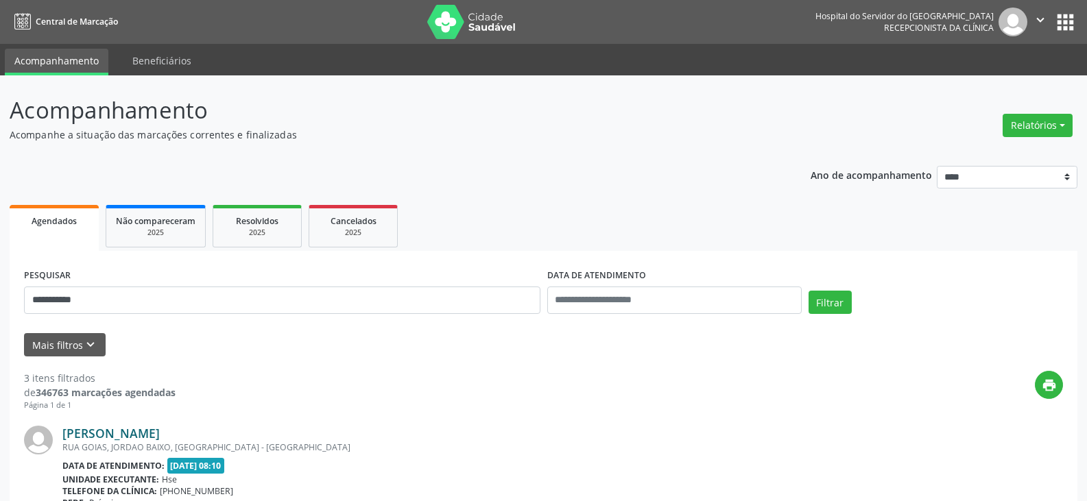
click at [160, 433] on link "[PERSON_NAME]" at bounding box center [110, 433] width 97 height 15
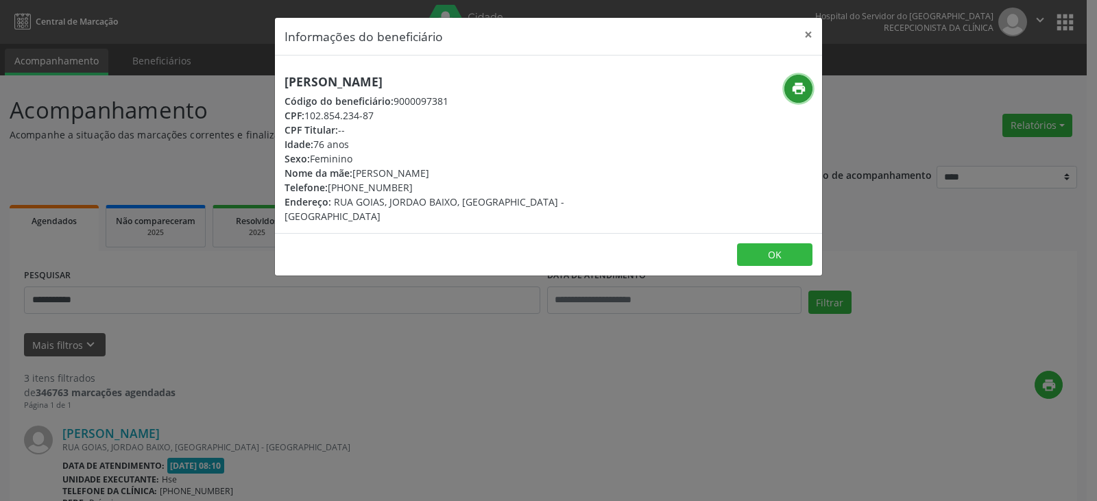
click at [800, 89] on icon "print" at bounding box center [798, 88] width 15 height 15
drag, startPoint x: 350, startPoint y: 187, endPoint x: 416, endPoint y: 187, distance: 65.8
click at [416, 187] on div "Telefone: [PHONE_NUMBER]" at bounding box center [458, 187] width 346 height 14
click at [806, 33] on button "×" at bounding box center [808, 35] width 27 height 34
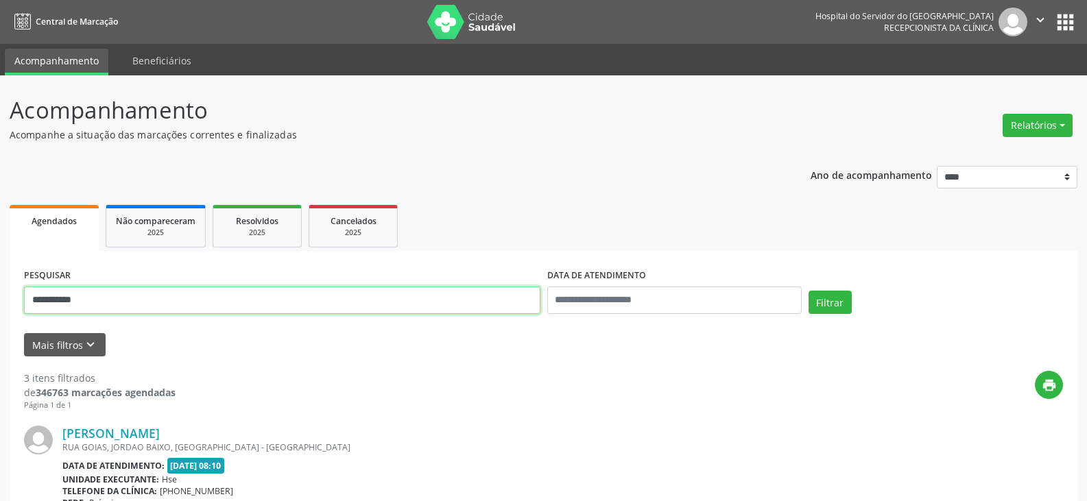
drag, startPoint x: 291, startPoint y: 304, endPoint x: 0, endPoint y: 317, distance: 291.7
type input "**********"
click at [808, 291] on button "Filtrar" at bounding box center [829, 302] width 43 height 23
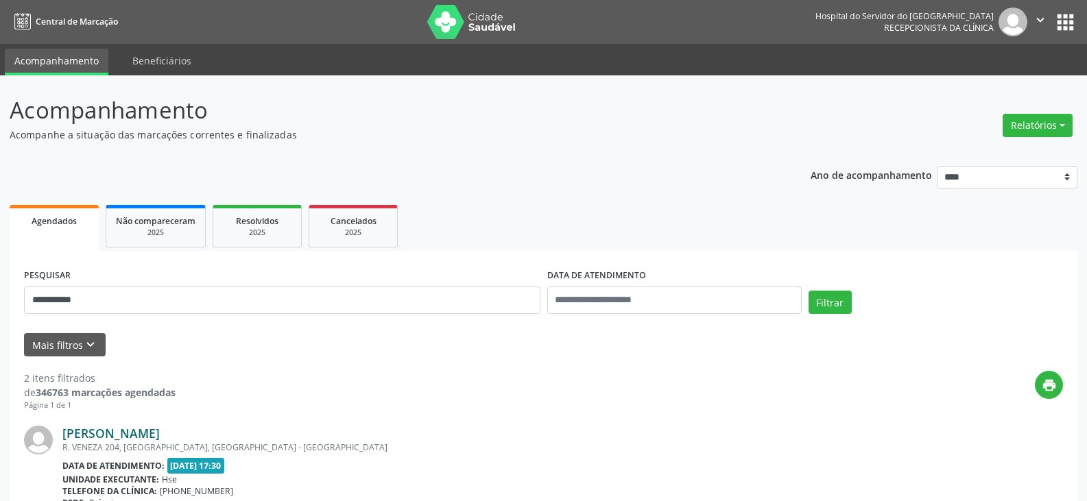
click at [156, 431] on link "[PERSON_NAME]" at bounding box center [110, 433] width 97 height 15
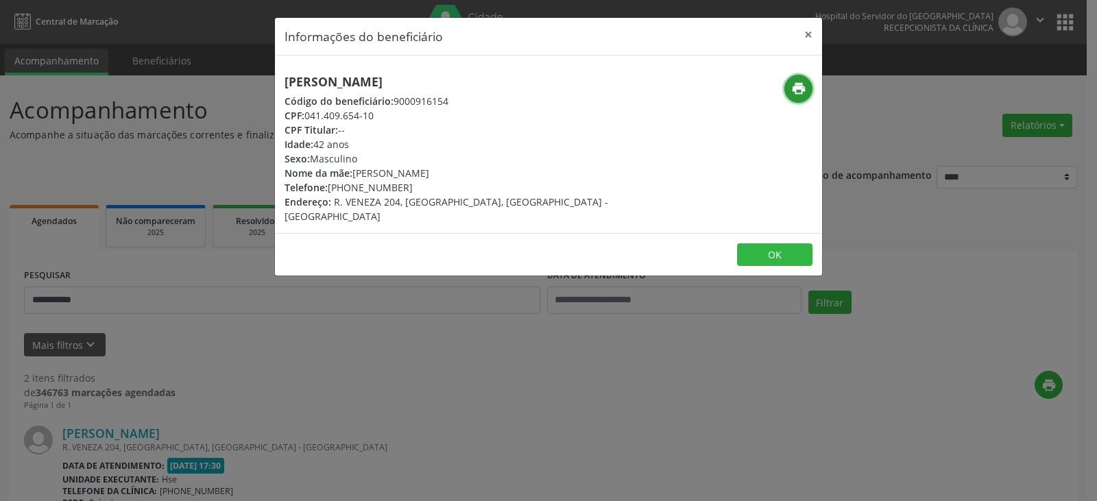
click at [784, 91] on button "print" at bounding box center [798, 89] width 28 height 28
click at [806, 31] on button "×" at bounding box center [808, 35] width 27 height 34
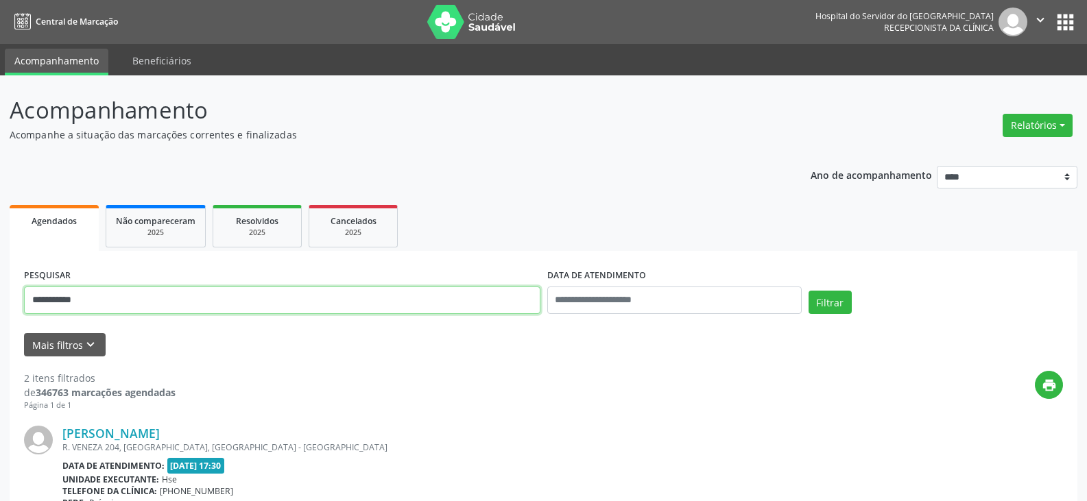
drag, startPoint x: 221, startPoint y: 303, endPoint x: 0, endPoint y: 315, distance: 221.2
click at [0, 315] on div "**********" at bounding box center [543, 458] width 1087 height 767
click at [136, 311] on input "text" at bounding box center [282, 300] width 516 height 27
type input "**********"
click at [808, 291] on button "Filtrar" at bounding box center [829, 302] width 43 height 23
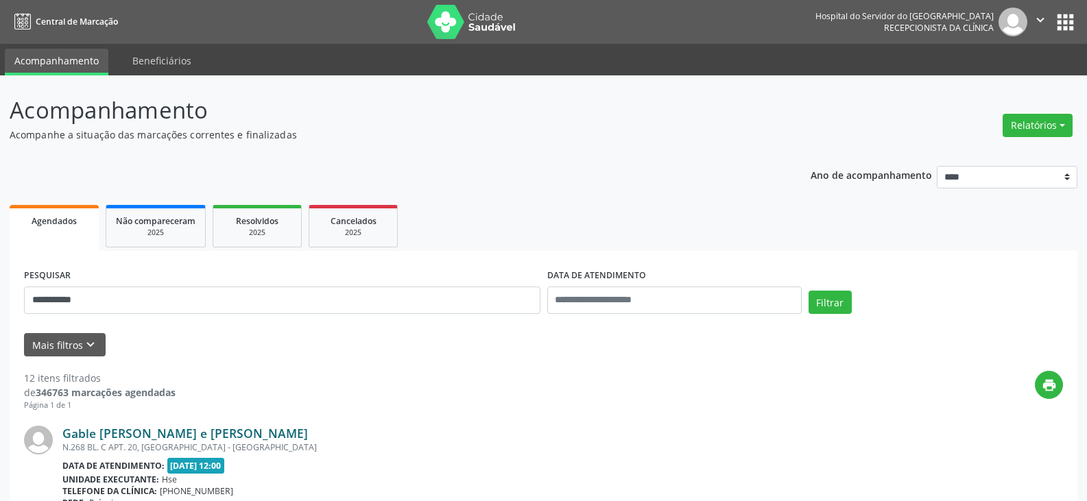
click at [207, 431] on link "Gable [PERSON_NAME] e [PERSON_NAME]" at bounding box center [184, 433] width 245 height 15
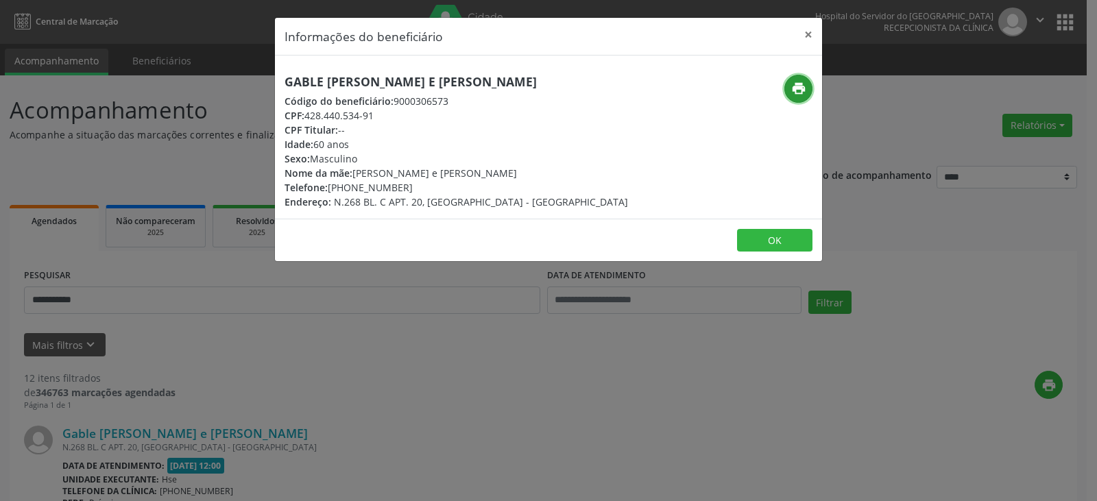
click at [792, 93] on icon "print" at bounding box center [798, 88] width 15 height 15
drag, startPoint x: 350, startPoint y: 187, endPoint x: 414, endPoint y: 190, distance: 63.8
click at [414, 190] on div "Telefone: [PHONE_NUMBER]" at bounding box center [457, 187] width 344 height 14
click at [811, 38] on button "×" at bounding box center [808, 35] width 27 height 34
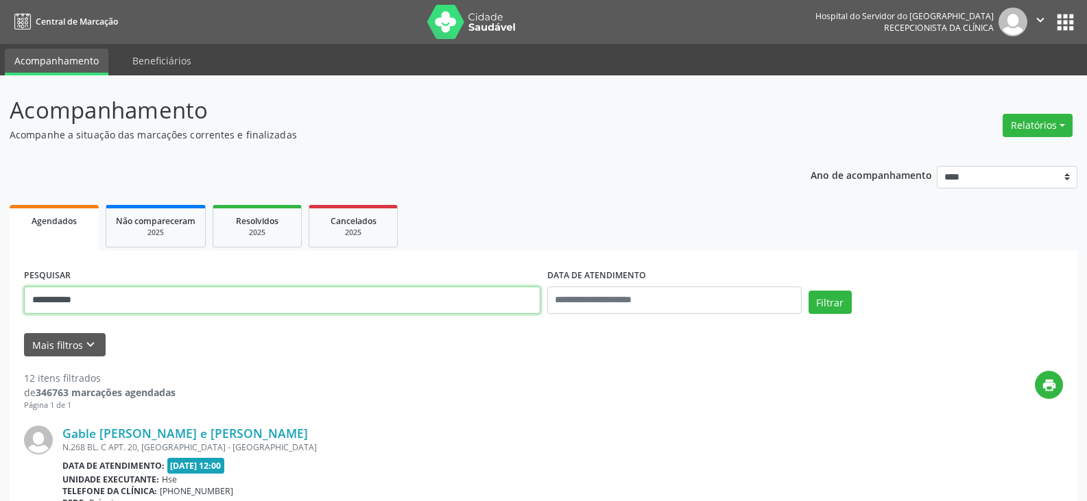
drag, startPoint x: 130, startPoint y: 316, endPoint x: 0, endPoint y: 351, distance: 134.2
type input "**********"
click at [808, 291] on button "Filtrar" at bounding box center [829, 302] width 43 height 23
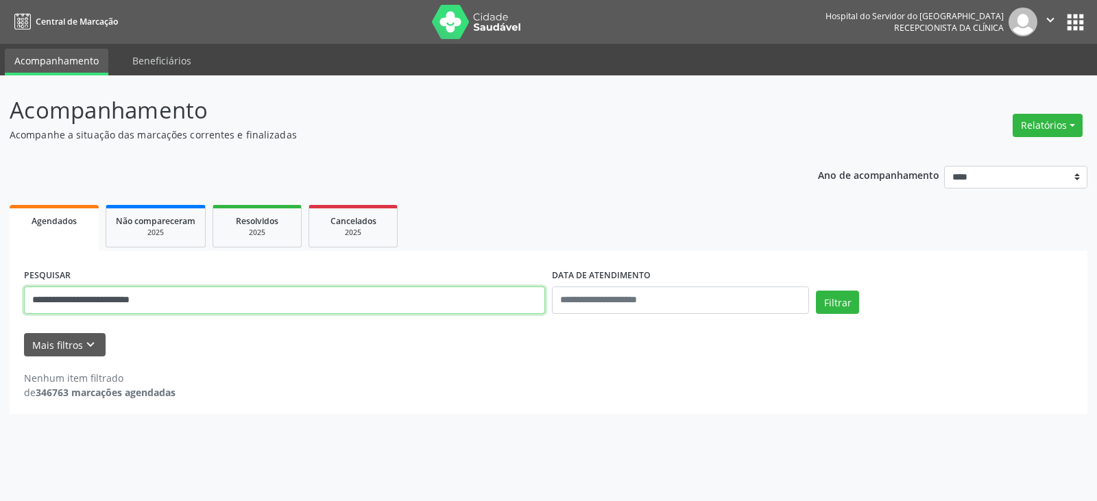
click at [232, 303] on input "**********" at bounding box center [284, 300] width 521 height 27
drag, startPoint x: 232, startPoint y: 303, endPoint x: 0, endPoint y: 296, distance: 232.6
click at [0, 296] on div "**********" at bounding box center [548, 288] width 1097 height 426
type input "**********"
click at [816, 291] on button "Filtrar" at bounding box center [837, 302] width 43 height 23
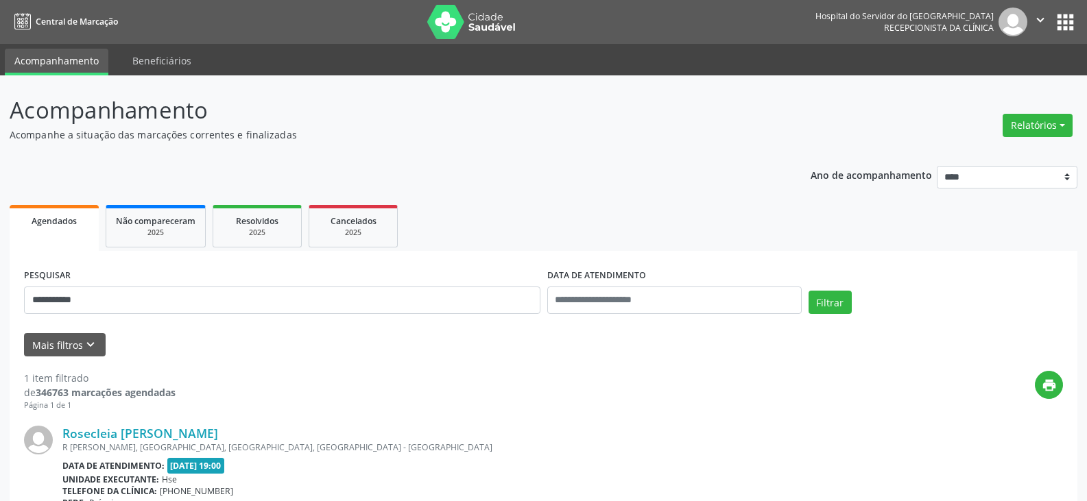
click at [148, 431] on link "Rosecleia [PERSON_NAME]" at bounding box center [140, 433] width 156 height 15
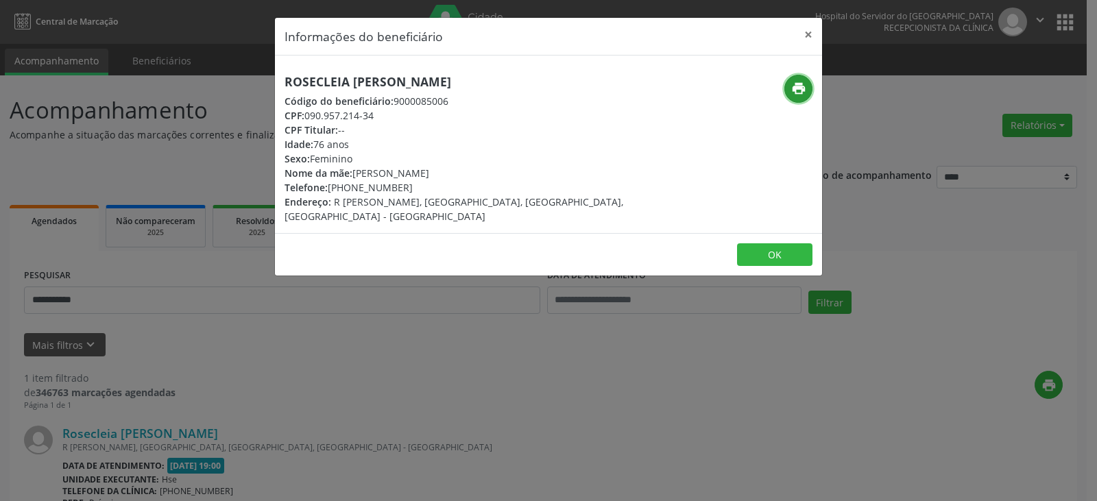
click at [795, 86] on icon "print" at bounding box center [798, 88] width 15 height 15
drag, startPoint x: 347, startPoint y: 189, endPoint x: 415, endPoint y: 192, distance: 67.9
click at [415, 192] on div "Telefone: [PHONE_NUMBER]" at bounding box center [458, 187] width 346 height 14
